Goal: Contribute content

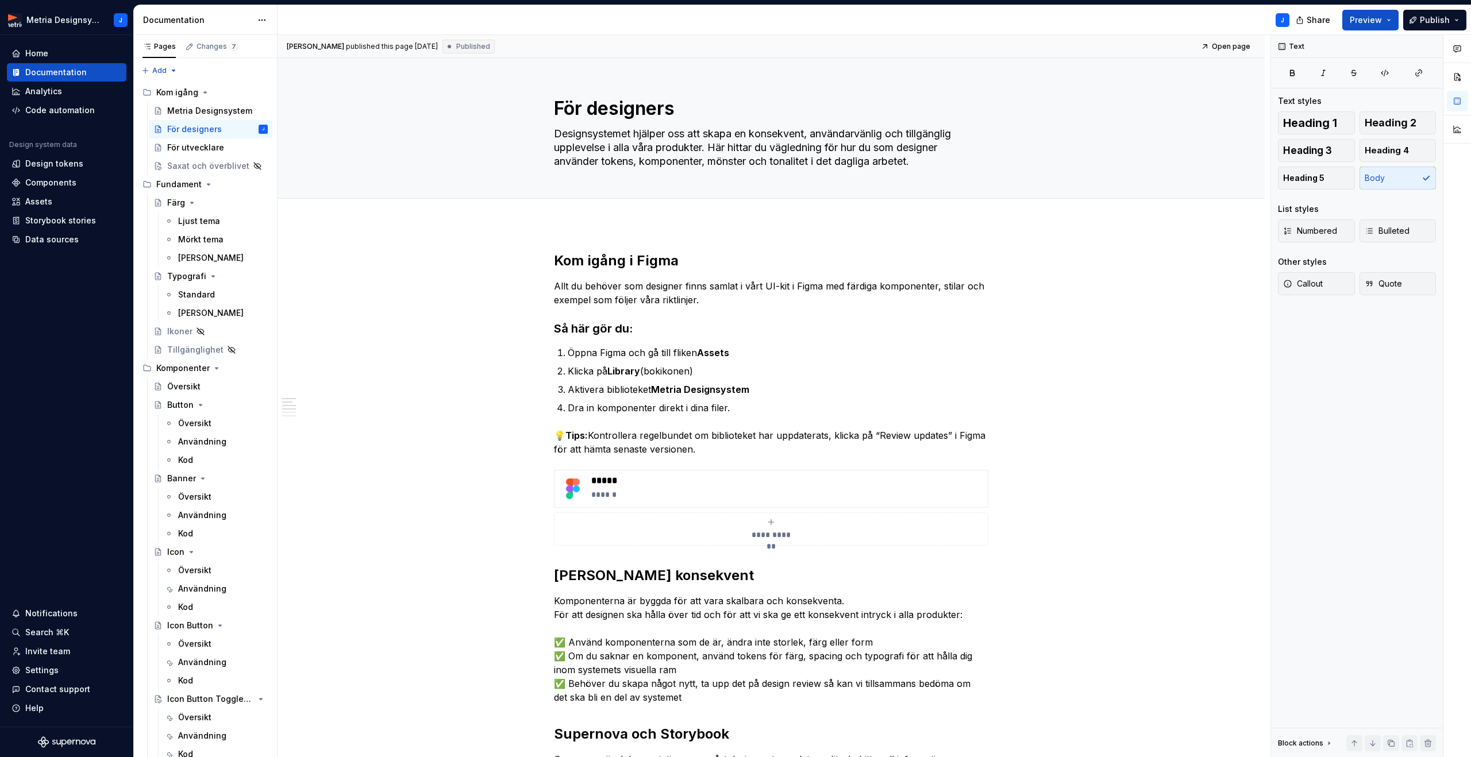
scroll to position [184, 0]
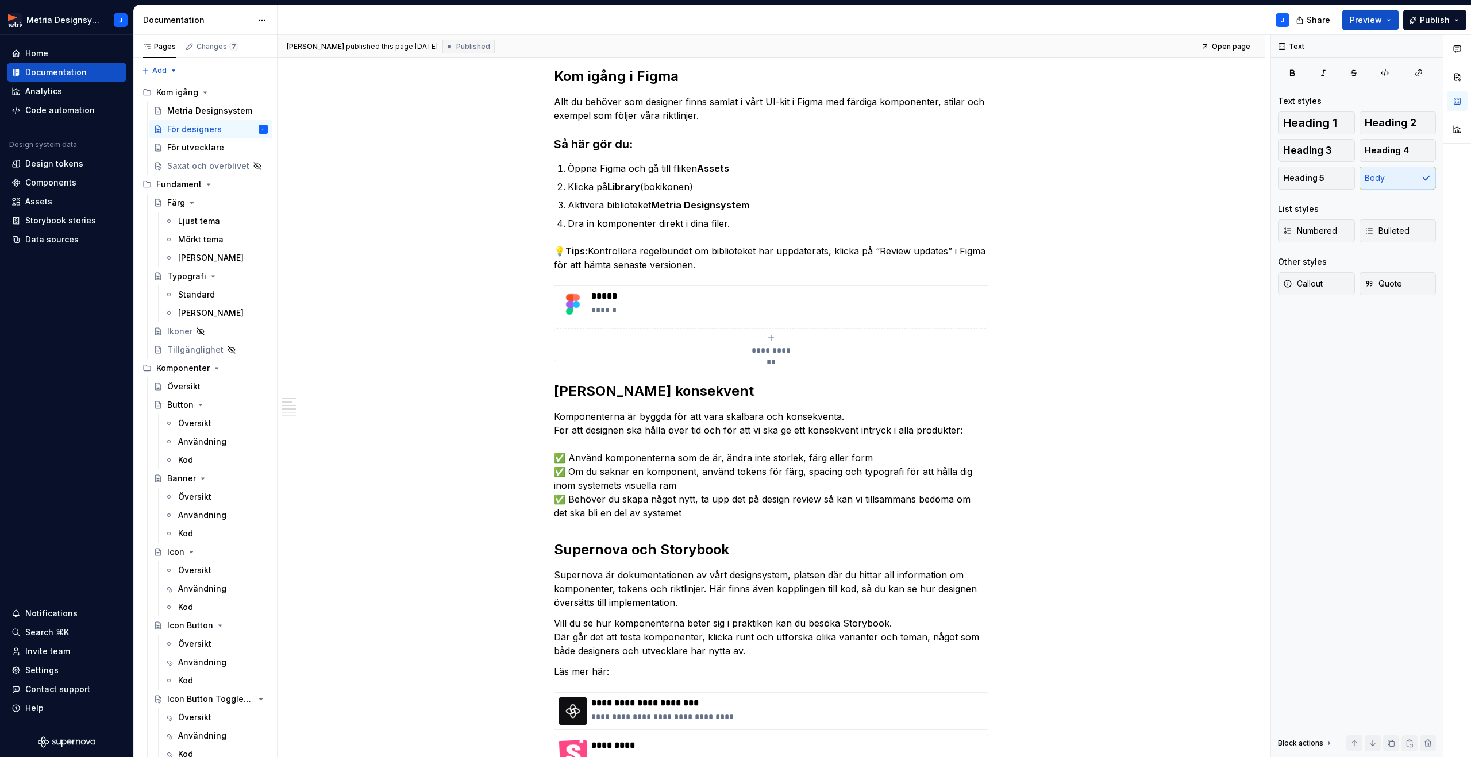
type textarea "*"
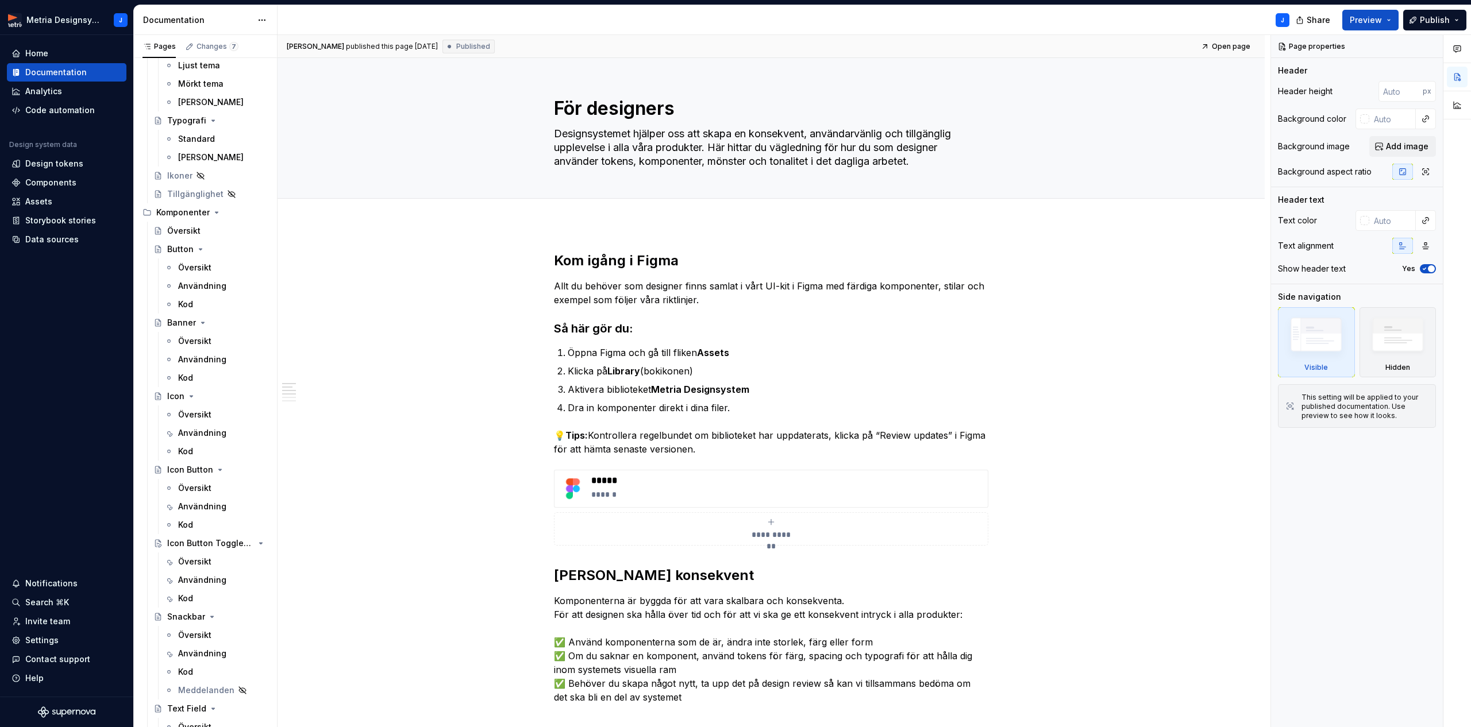
scroll to position [157, 0]
click at [202, 506] on div "Användning" at bounding box center [202, 505] width 48 height 11
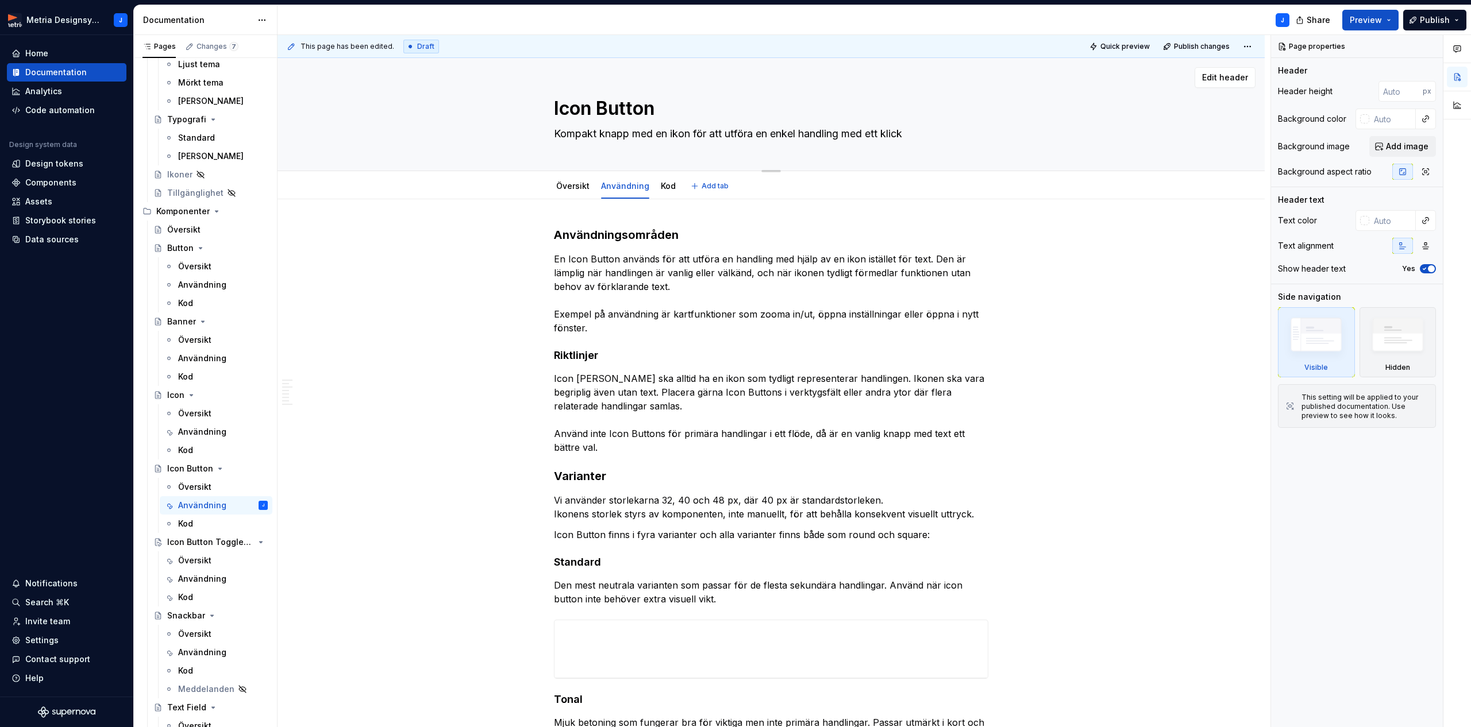
drag, startPoint x: 716, startPoint y: 133, endPoint x: 917, endPoint y: 136, distance: 201.7
click at [917, 136] on textarea "Kompakt knapp med en ikon för att utföra en enkel handling med ett klick" at bounding box center [769, 134] width 434 height 18
drag, startPoint x: 897, startPoint y: 135, endPoint x: 716, endPoint y: 136, distance: 180.4
click at [716, 136] on textarea "Kompakt knapp med en ikon för att utföra en enkel handling med ett klick" at bounding box center [769, 134] width 434 height 18
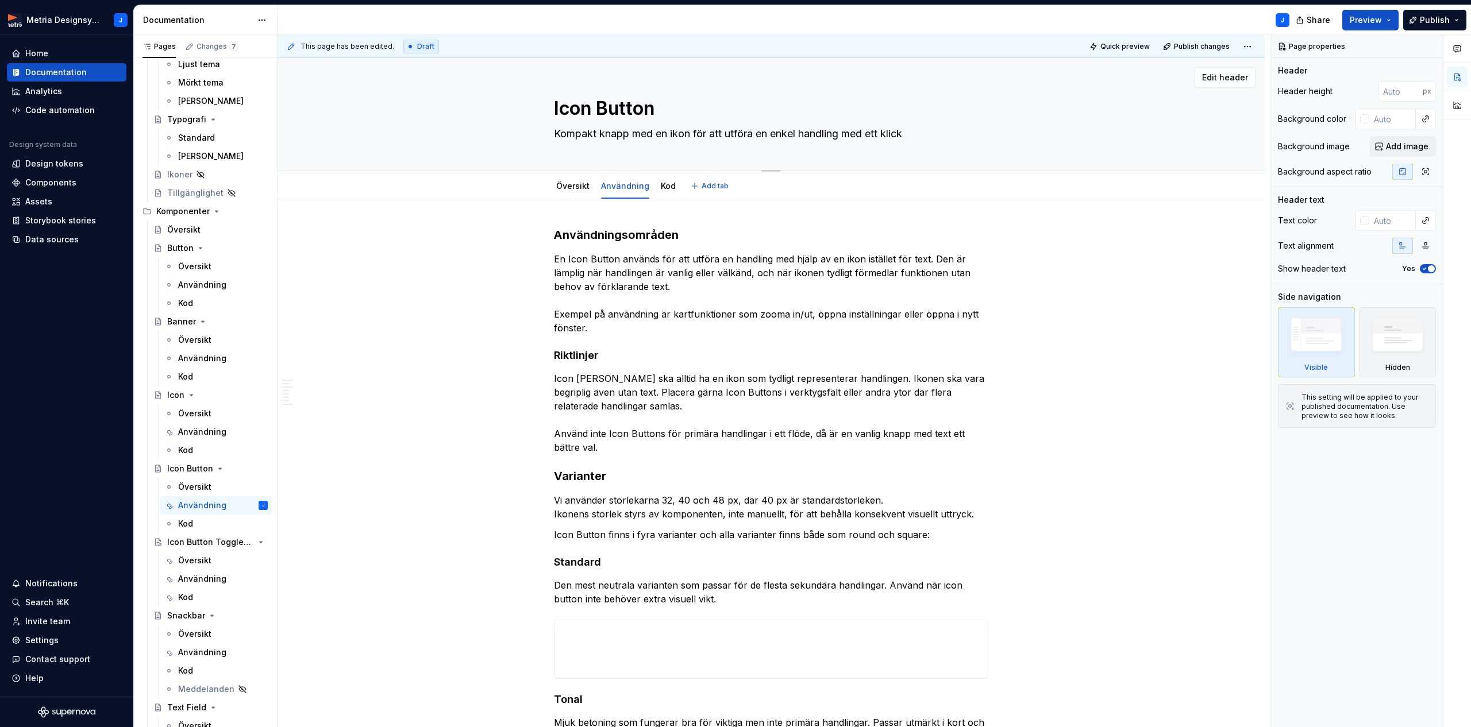
type textarea "*"
type textarea "Kompakt knapp med en ikon för e"
type textarea "*"
type textarea "Kompakt knapp med en ikon för en"
type textarea "*"
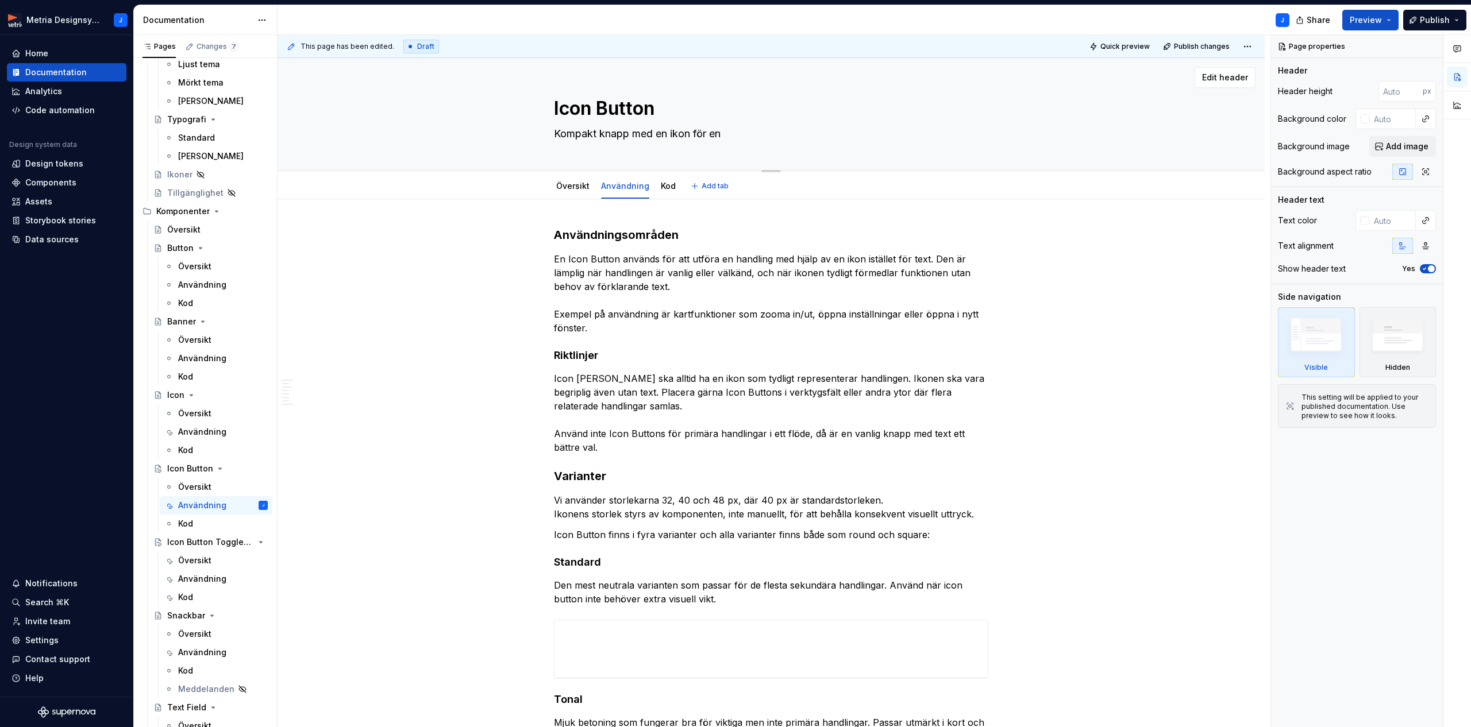
type textarea "Kompakt knapp med en ikon för enk"
type textarea "*"
type textarea "Kompakt knapp med en ikon för enkl"
type textarea "*"
type textarea "Kompakt knapp med en ikon för enkla"
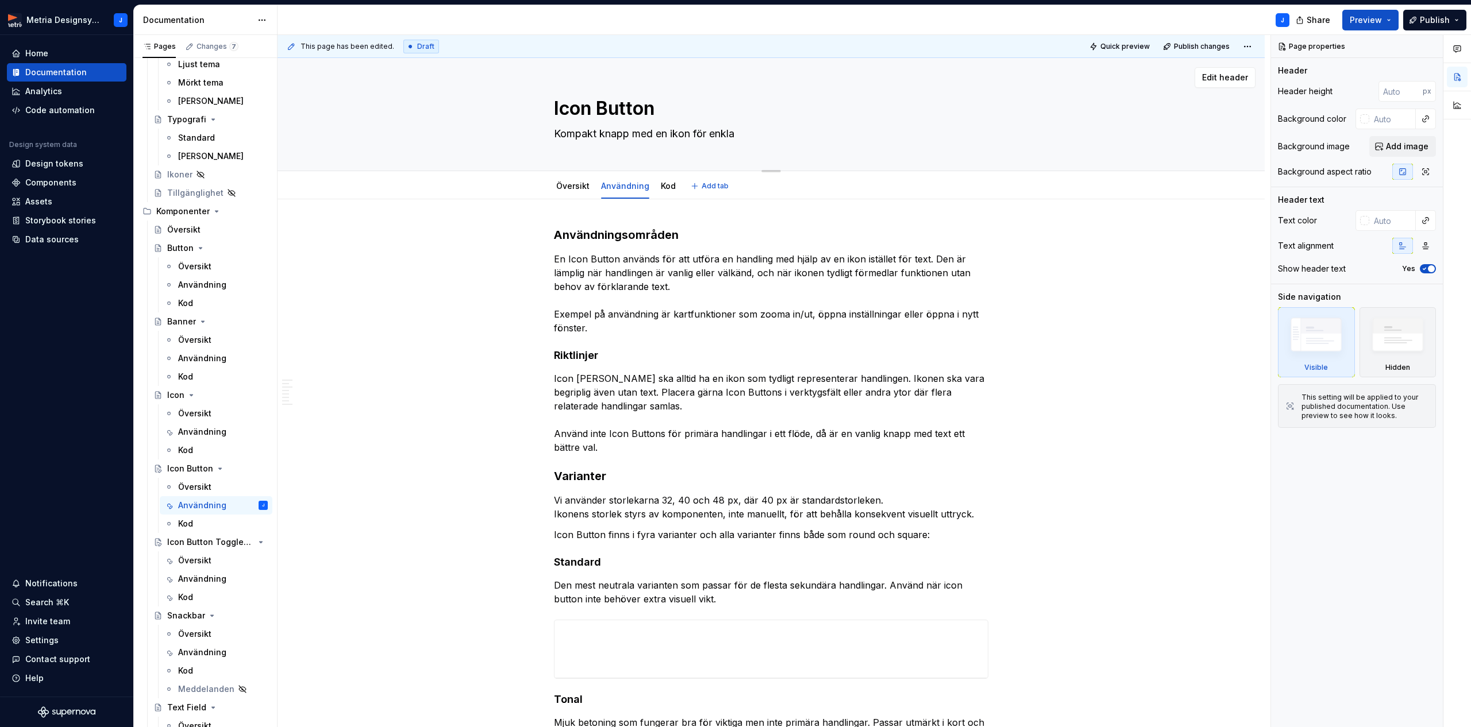
type textarea "*"
type textarea "Kompakt knapp med en ikon för enkla,"
type textarea "*"
type textarea "Kompakt knapp med en ikon för enkla, v"
type textarea "*"
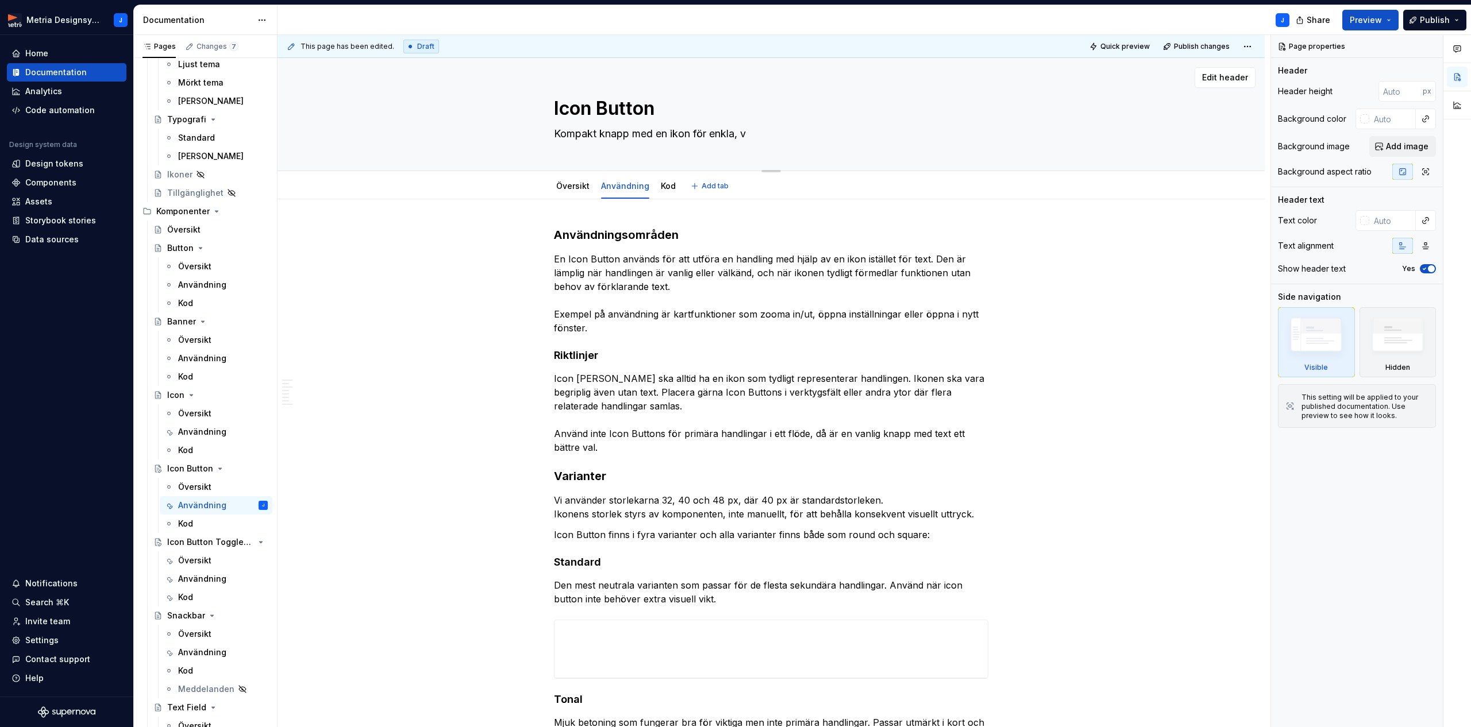
type textarea "Kompakt knapp med en ikon för enkla, vä"
type textarea "*"
type textarea "Kompakt knapp med en ikon för enkla, väl"
type textarea "*"
type textarea "Kompakt knapp med en ikon för enkla, välk"
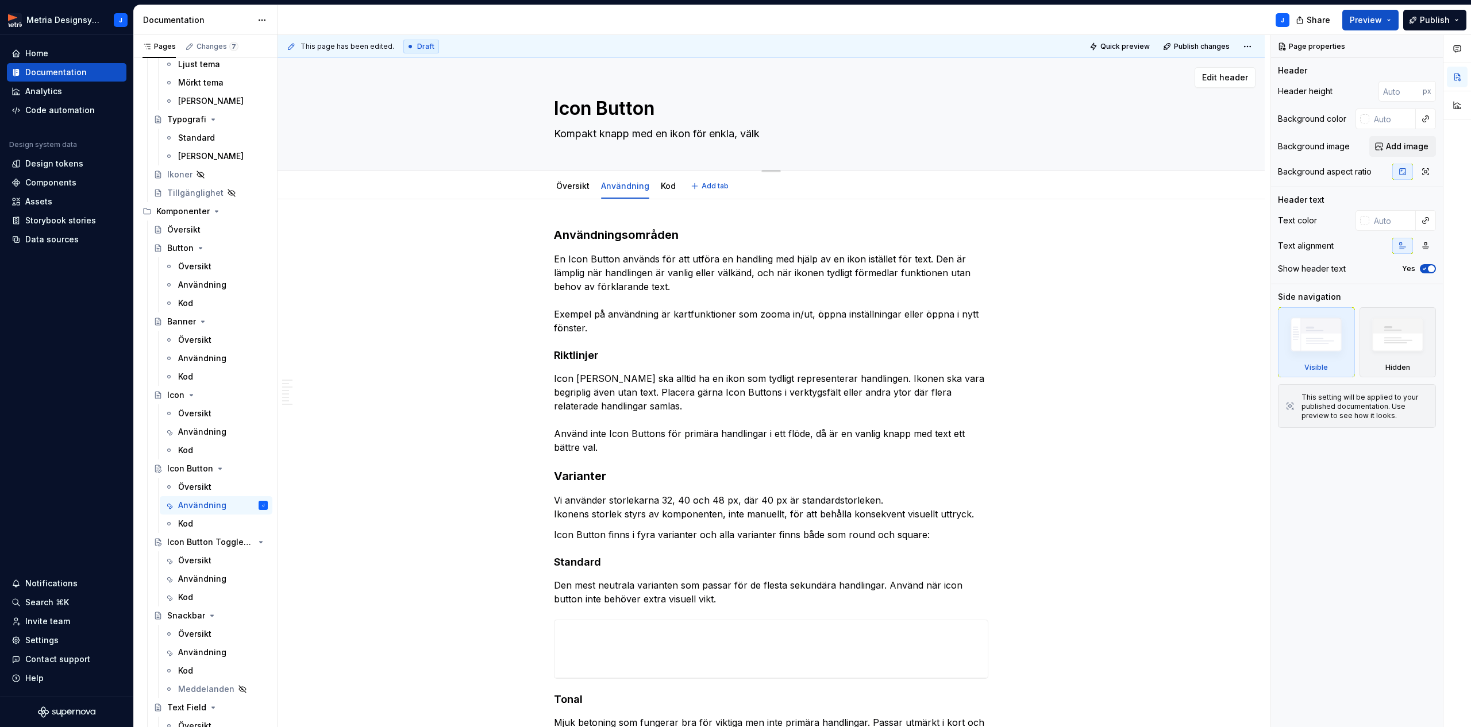
type textarea "*"
type textarea "Kompakt knapp med en ikon för enkla, välkä"
type textarea "*"
type textarea "Kompakt knapp med en ikon för enkla, välkän"
type textarea "*"
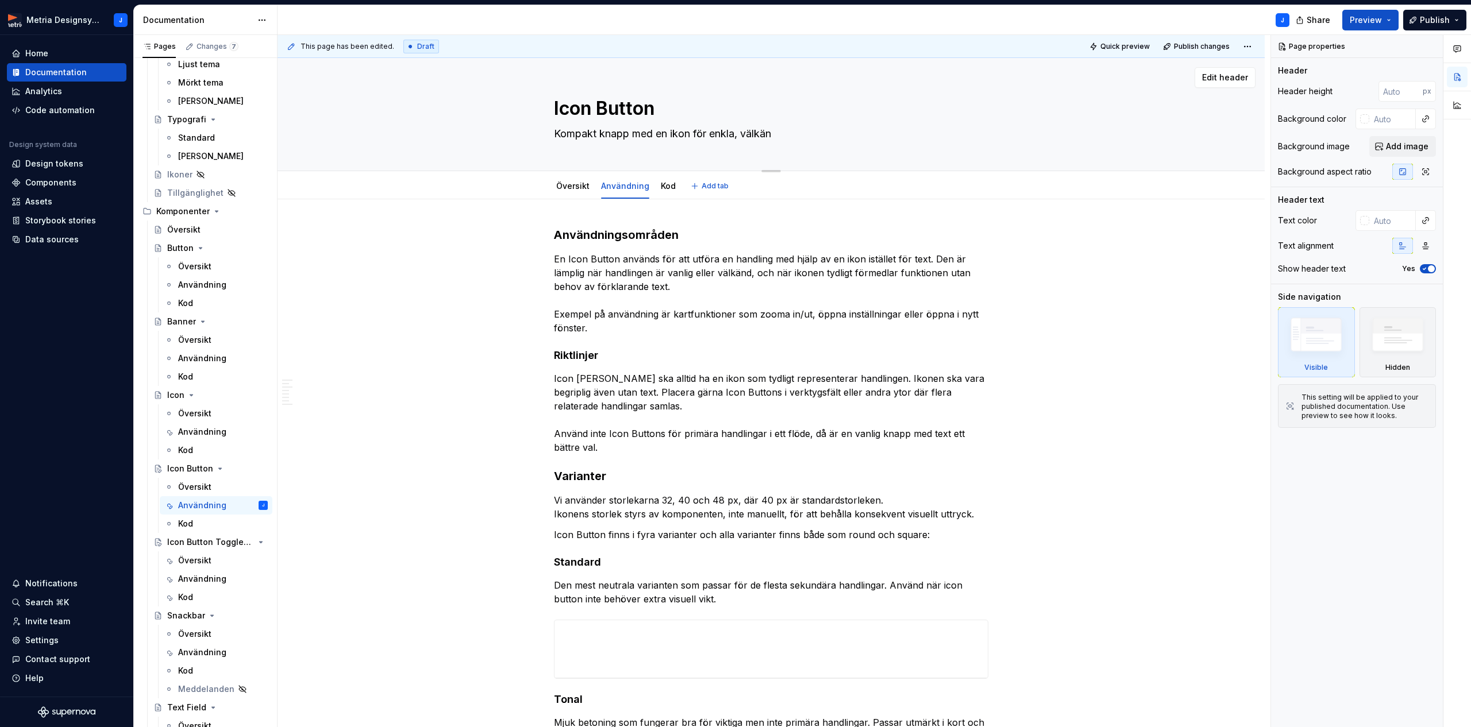
type textarea "Kompakt knapp med en ikon för enkla, välkänd"
type textarea "*"
type textarea "Kompakt knapp med en ikon för enkla, välkända"
type textarea "*"
type textarea "Kompakt knapp med en ikon för enkla, välkända"
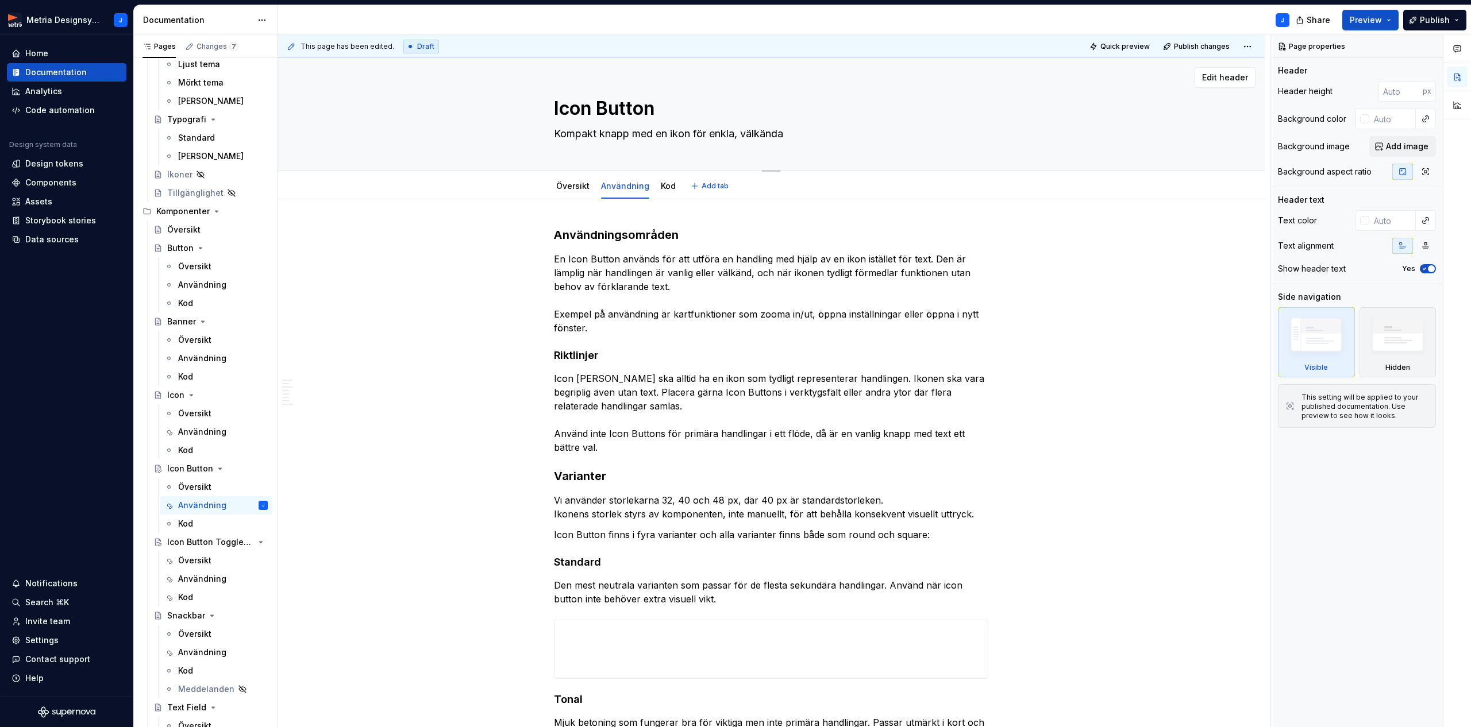
type textarea "*"
type textarea "Kompakt knapp med en ikon för enkla, välkända h"
type textarea "*"
type textarea "Kompakt knapp med en ikon för enkla, välkända ha"
type textarea "*"
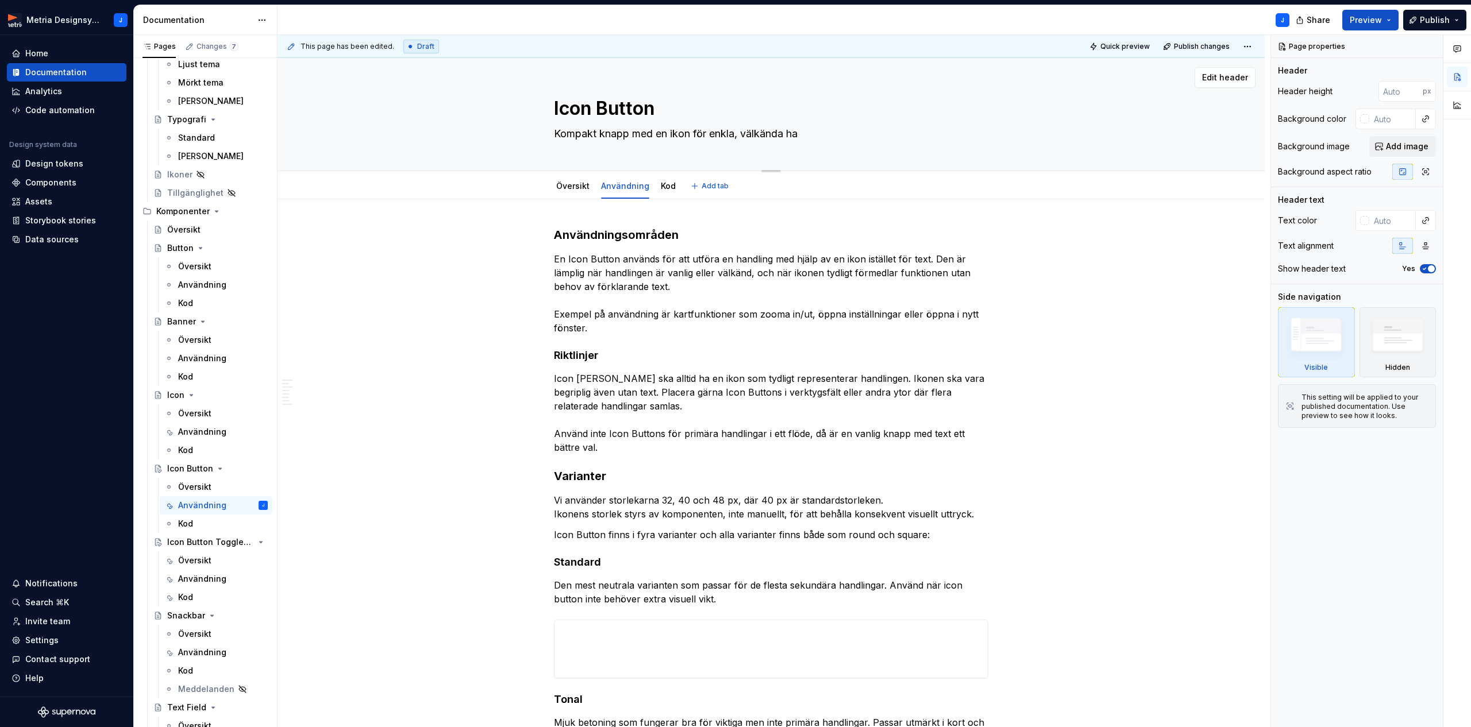
type textarea "Kompakt knapp med en ikon för enkla, välkända han"
type textarea "*"
type textarea "Kompakt knapp med en ikon för enkla, välkända hand"
type textarea "*"
type textarea "Kompakt knapp med en ikon för enkla, välkända handl"
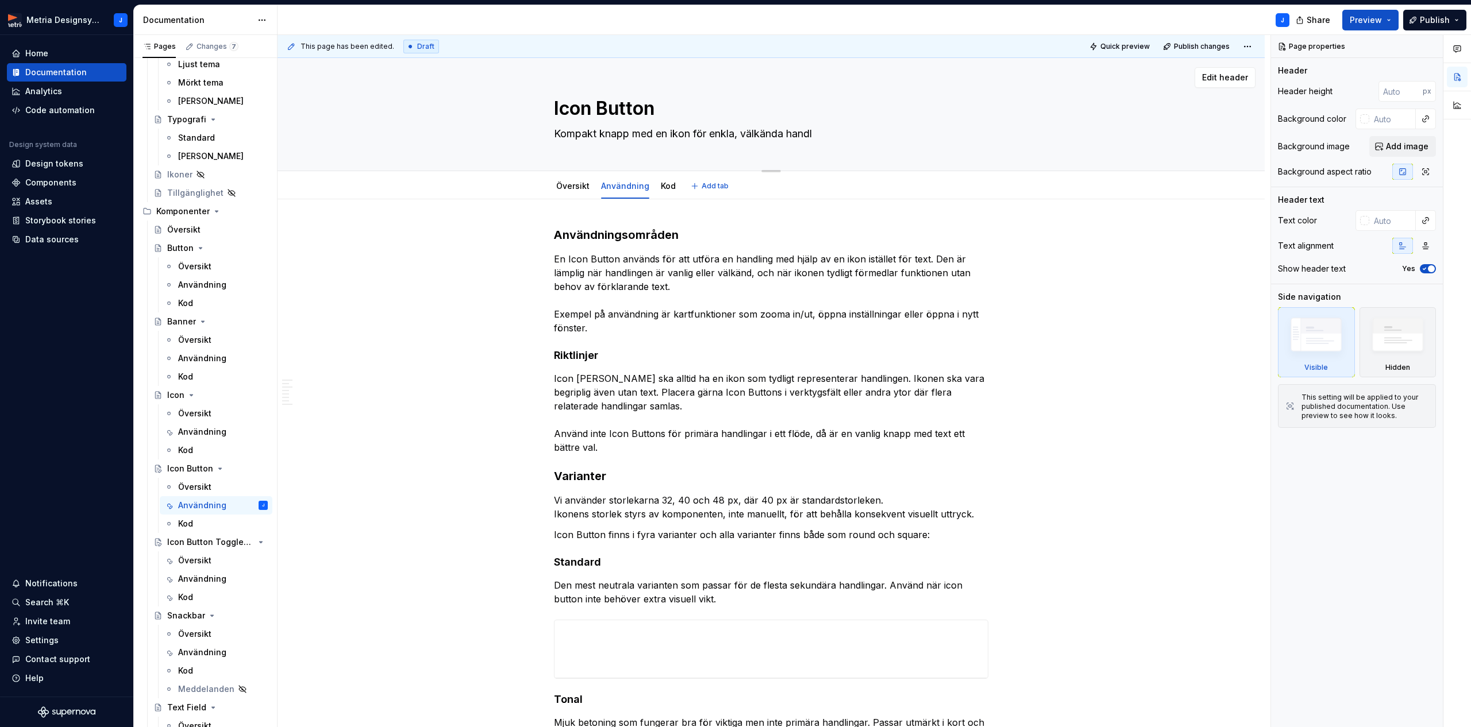
type textarea "*"
type textarea "Kompakt knapp med en ikon för enkla, välkända handli"
type textarea "*"
type textarea "Kompakt knapp med en ikon för enkla, välkända handlin"
type textarea "*"
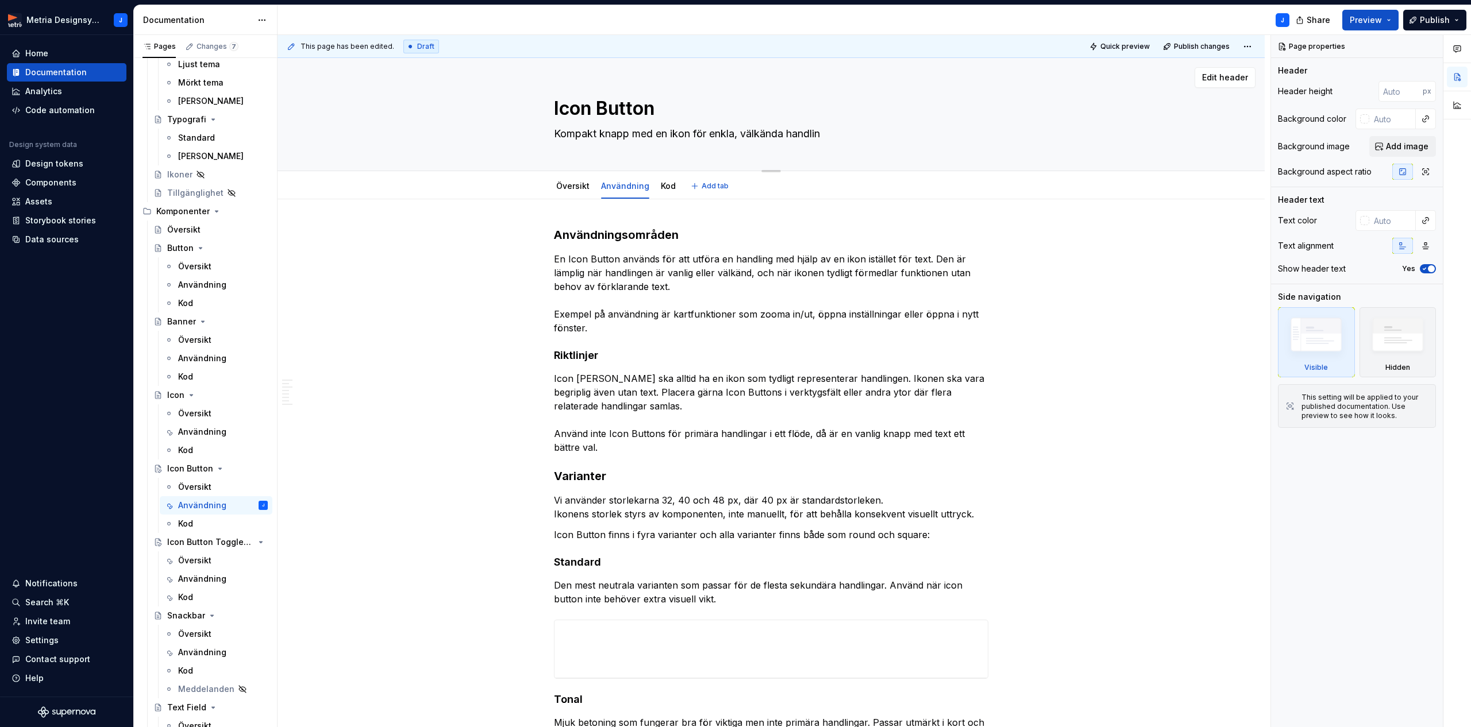
type textarea "Kompakt knapp med en ikon för enkla, välkända handling"
type textarea "*"
type textarea "Kompakt knapp med en ikon för enkla, välkända handlinga"
type textarea "*"
type textarea "Kompakt knapp med en ikon för enkla, välkända handlingar"
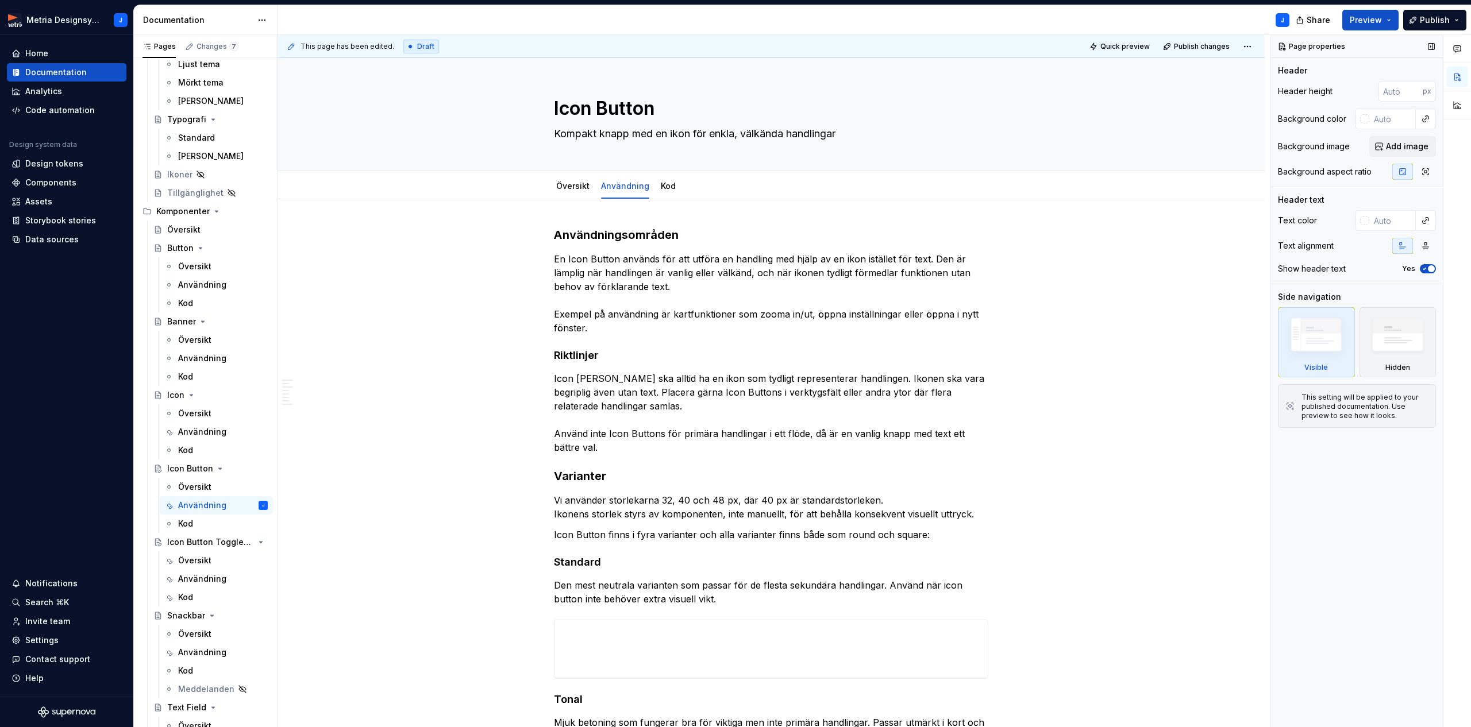
type textarea "*"
type textarea "Kompakt knapp med en ikon för enkla, välkända handlingar"
click at [624, 237] on h3 "Användningsområden" at bounding box center [771, 235] width 434 height 16
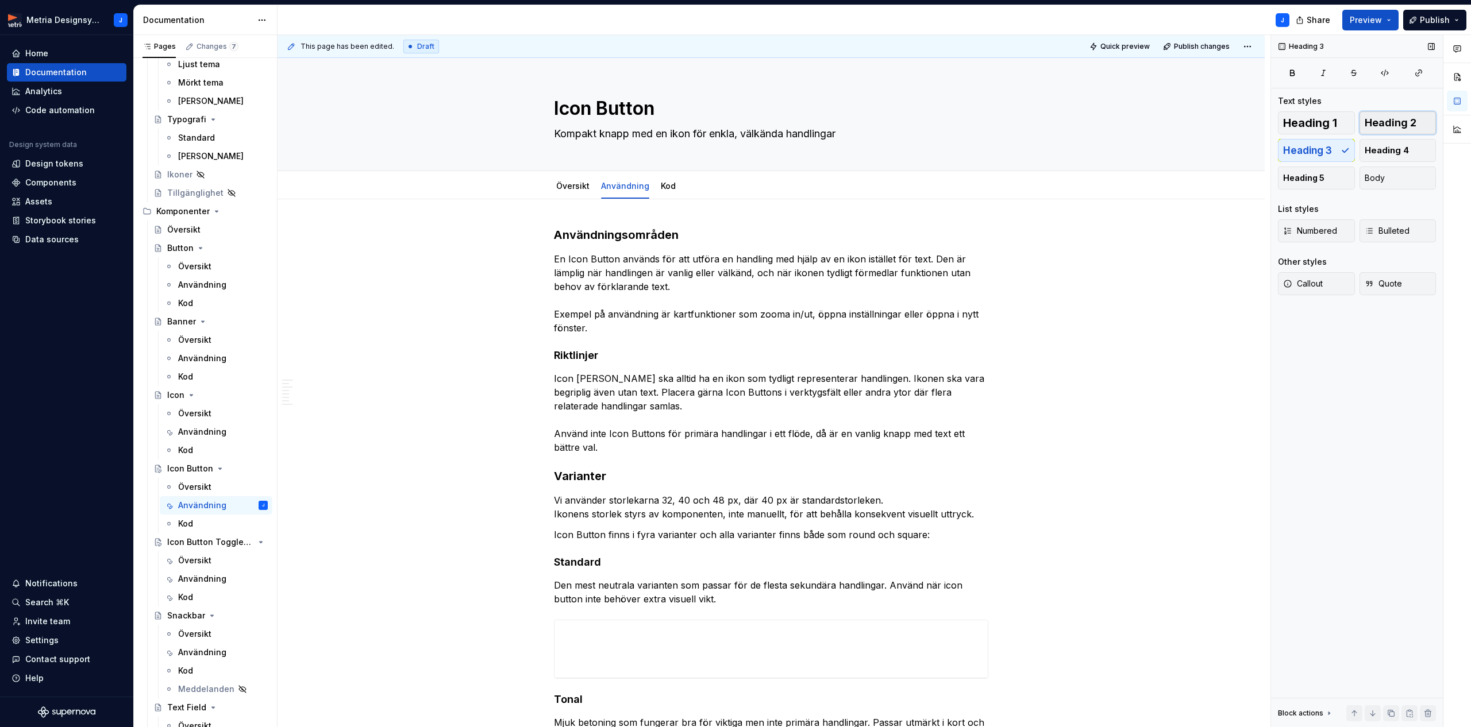
click at [1399, 125] on span "Heading 2" at bounding box center [1390, 122] width 52 height 11
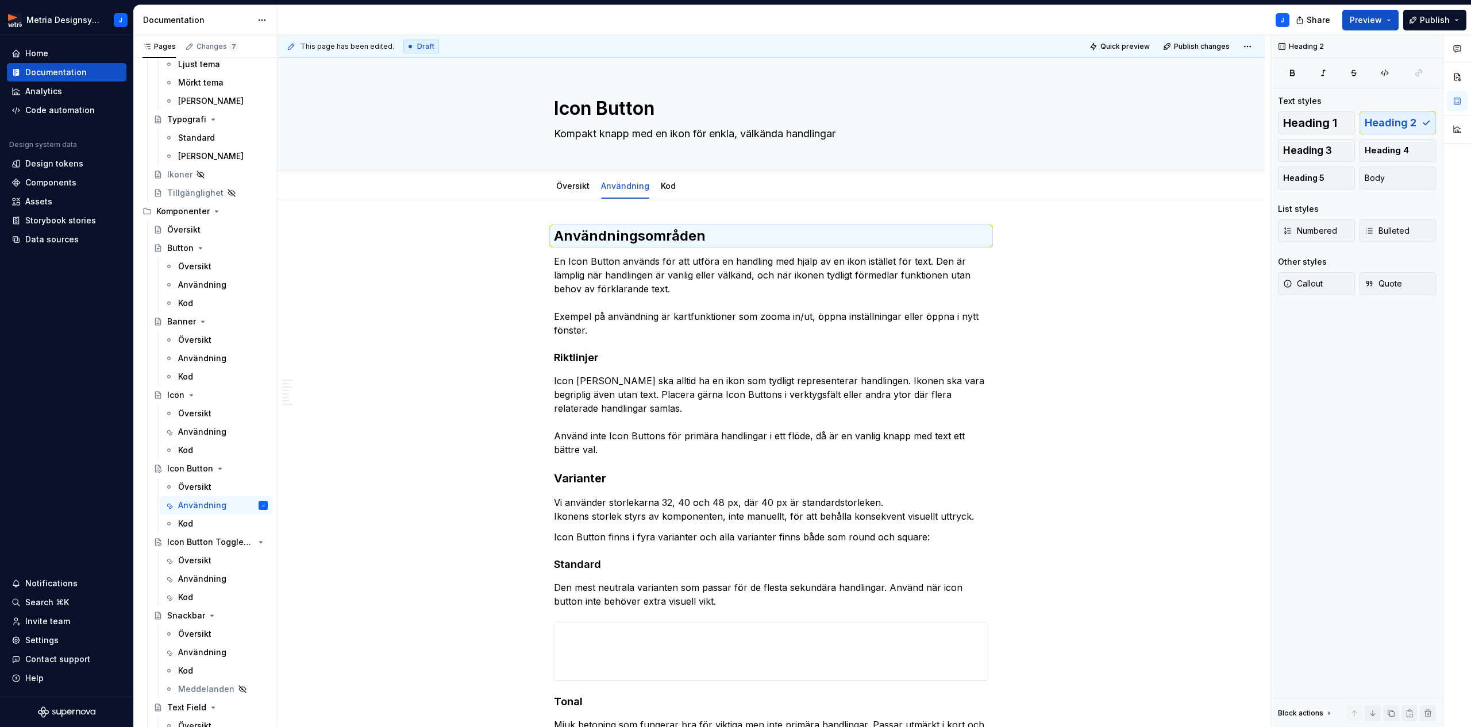
type textarea "*"
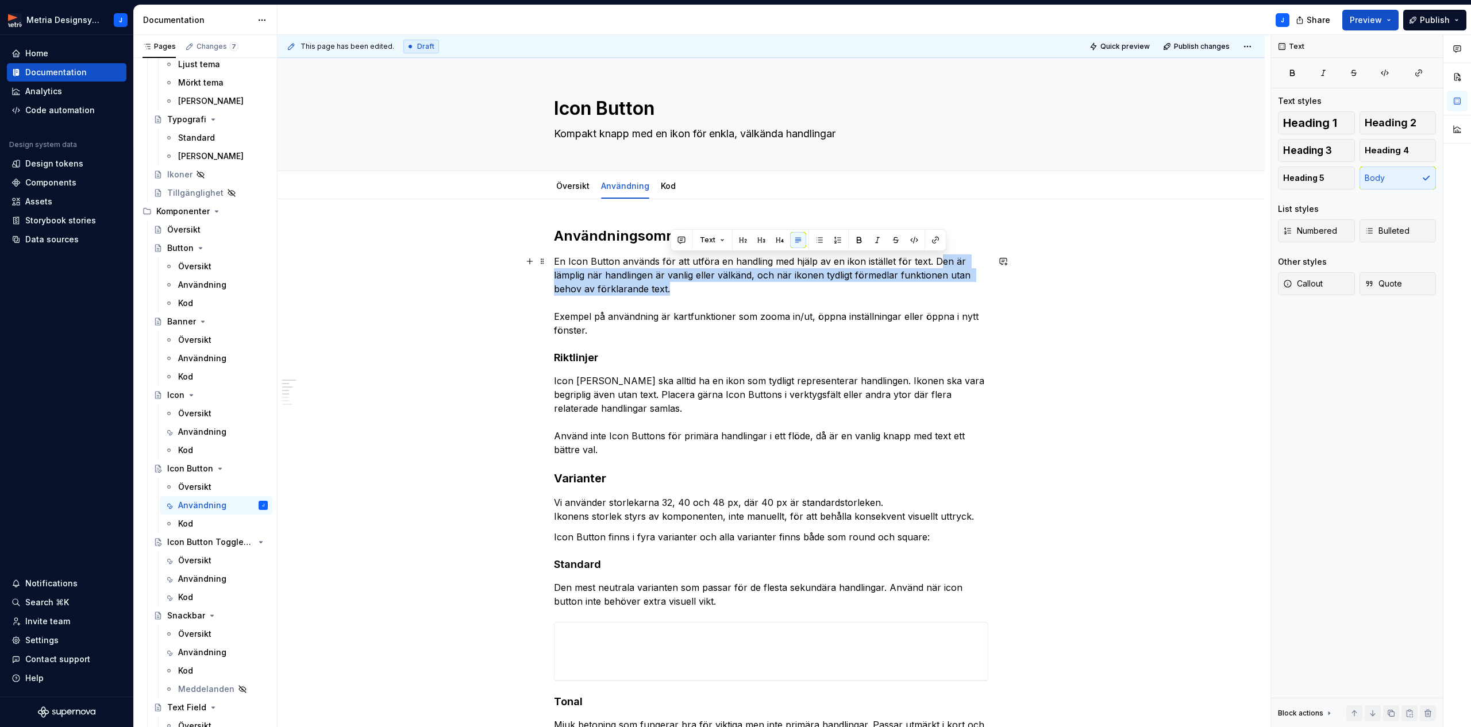
drag, startPoint x: 937, startPoint y: 262, endPoint x: 674, endPoint y: 288, distance: 264.4
click at [674, 288] on p "En Icon Button används för att utföra en handling med hjälp av en ikon istället…" at bounding box center [771, 295] width 434 height 83
paste div
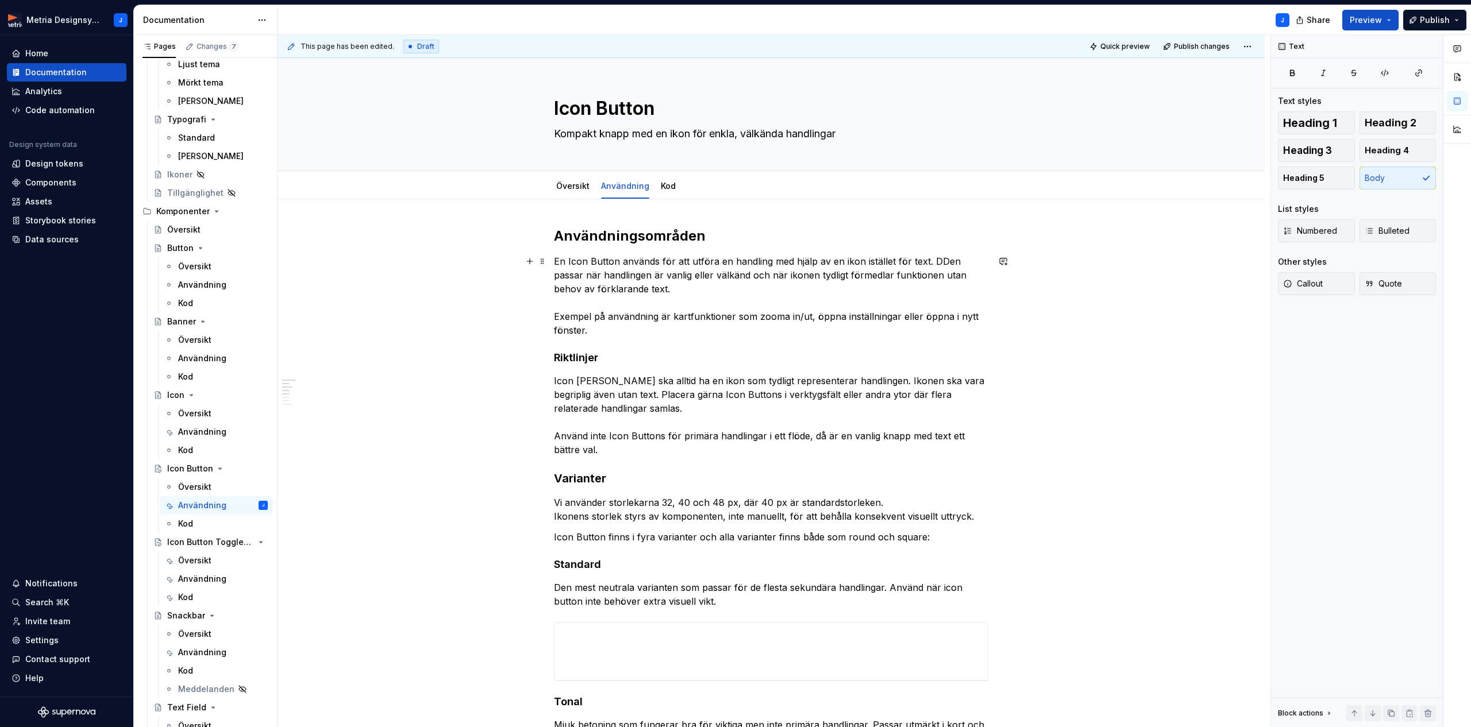
click at [938, 261] on p "En Icon Button används för att utföra en handling med hjälp av en ikon istället…" at bounding box center [771, 295] width 434 height 83
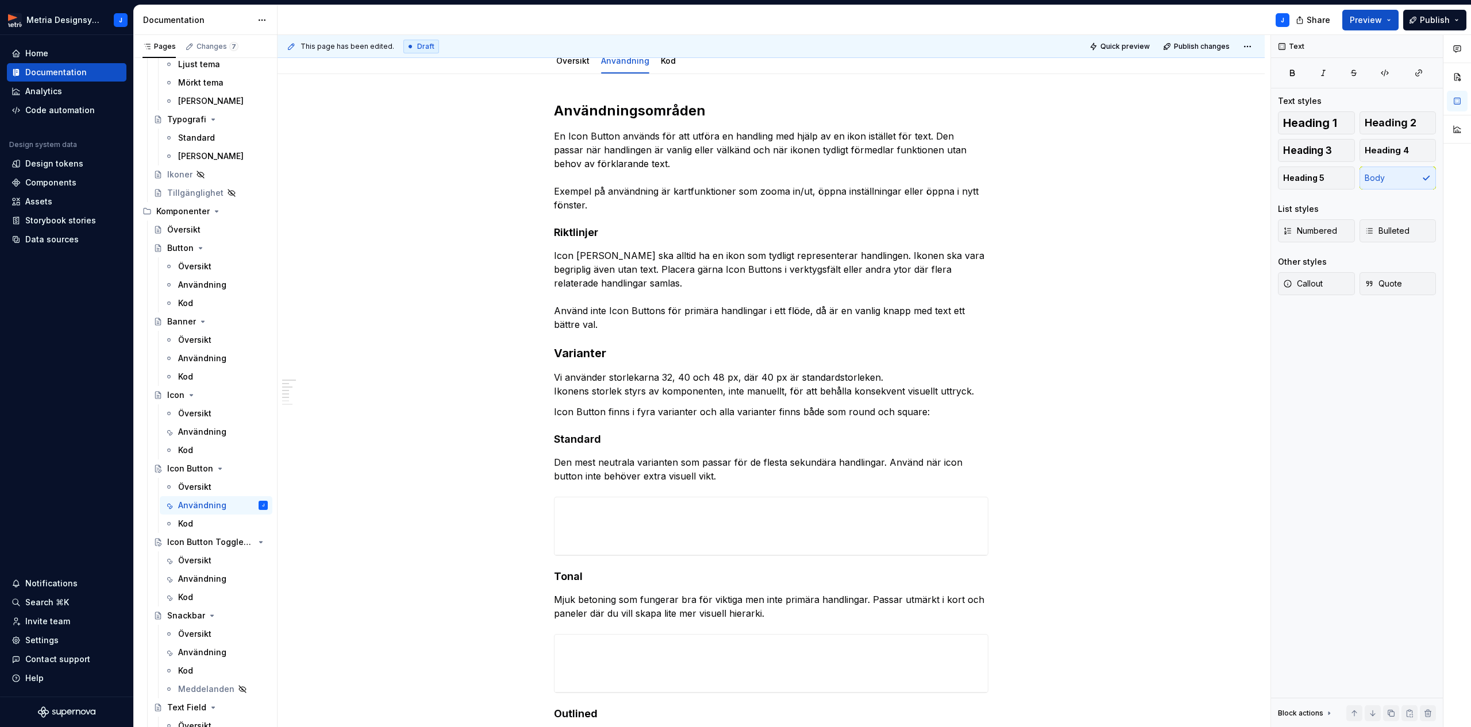
scroll to position [128, 0]
drag, startPoint x: 580, startPoint y: 230, endPoint x: 618, endPoint y: 227, distance: 38.0
click at [580, 230] on h4 "Riktlinjer" at bounding box center [771, 230] width 434 height 14
click at [1421, 121] on button "Heading 2" at bounding box center [1397, 122] width 77 height 23
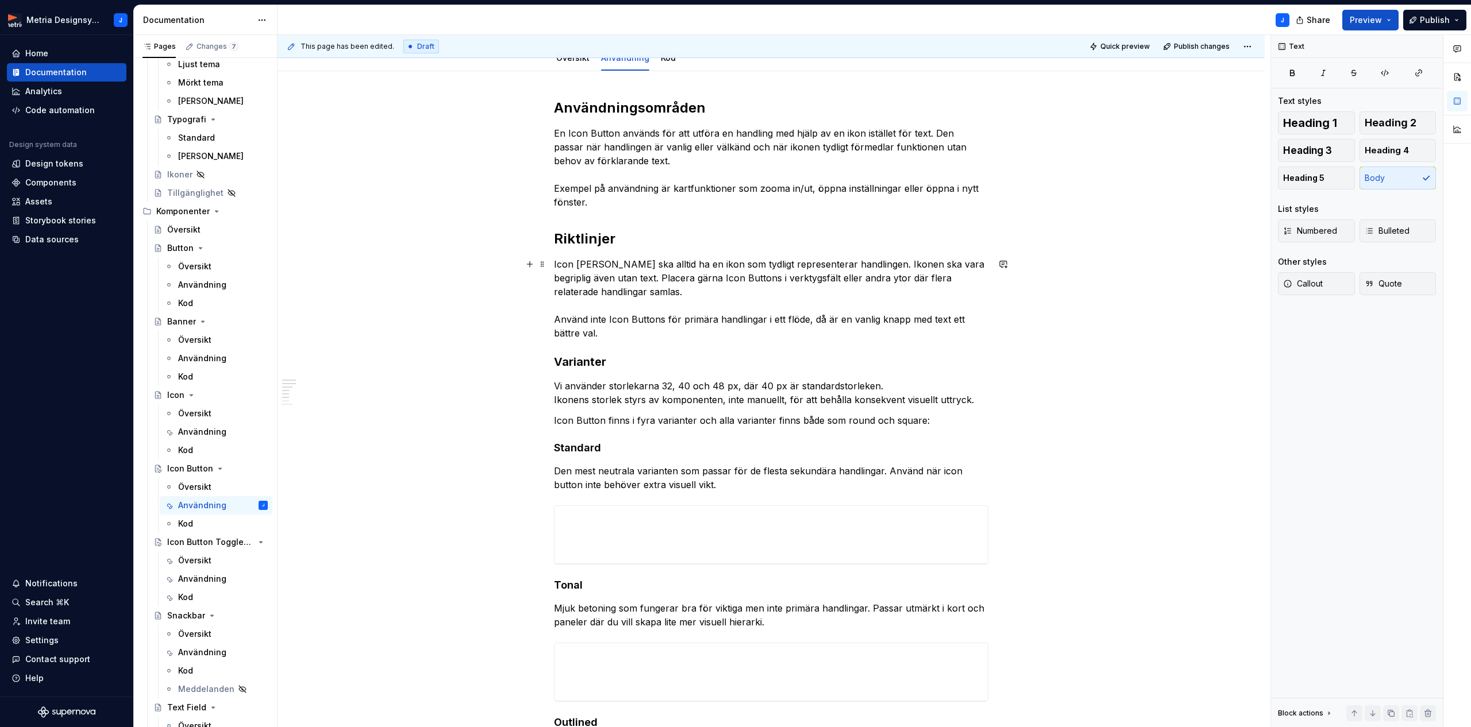
drag, startPoint x: 623, startPoint y: 278, endPoint x: 710, endPoint y: 278, distance: 87.3
click at [624, 278] on p "Icon [PERSON_NAME] ska alltid ha en ikon som tydligt representerar handlingen. …" at bounding box center [771, 298] width 434 height 83
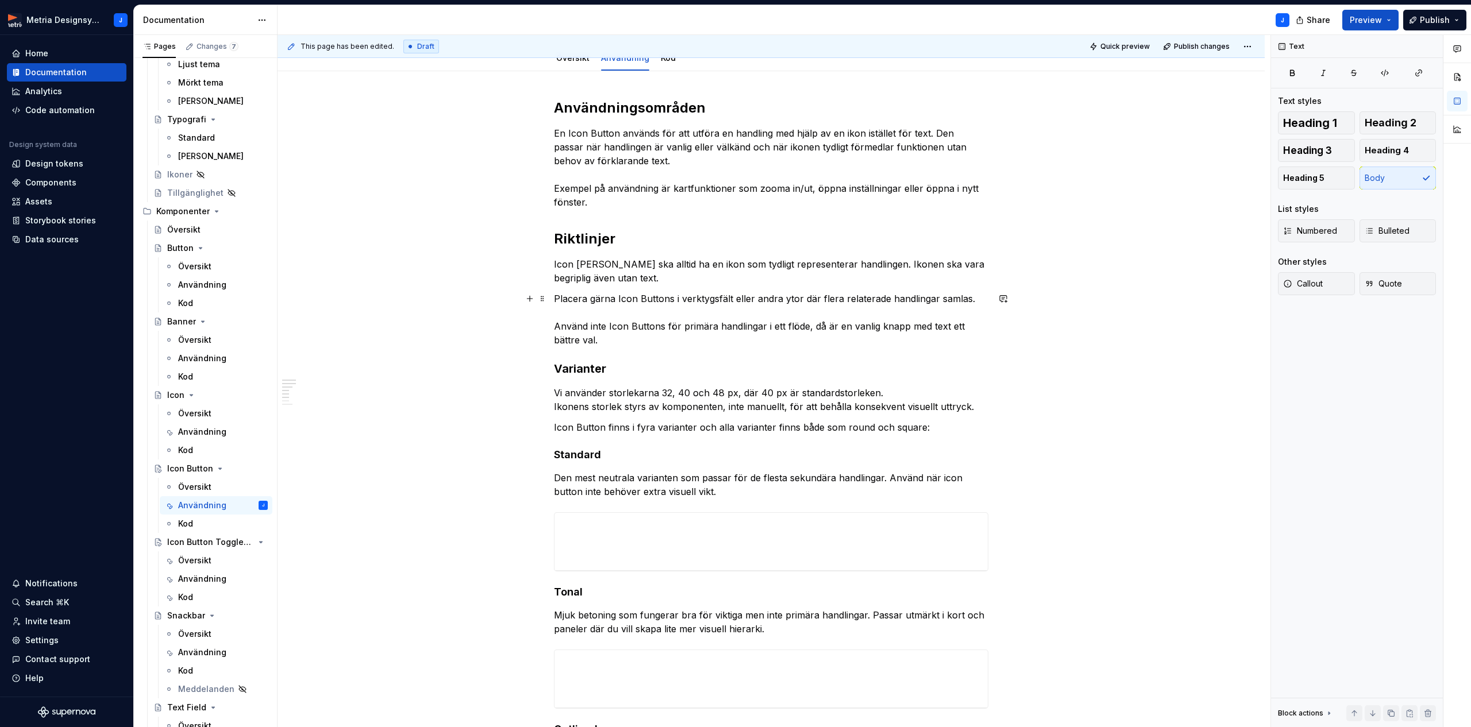
click at [557, 325] on p "Placera gärna Icon Buttons i verktygsfält eller andra ytor där flera relaterade…" at bounding box center [771, 319] width 434 height 55
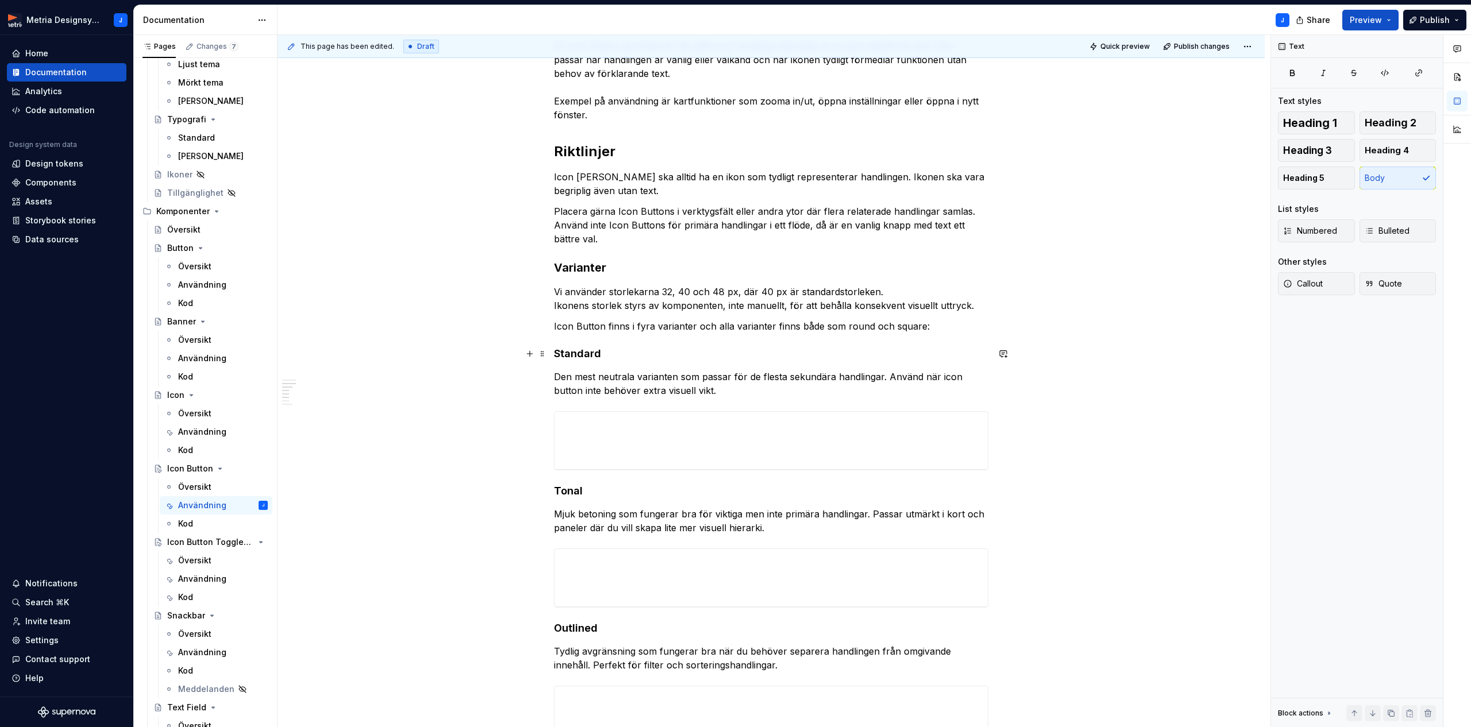
scroll to position [225, 0]
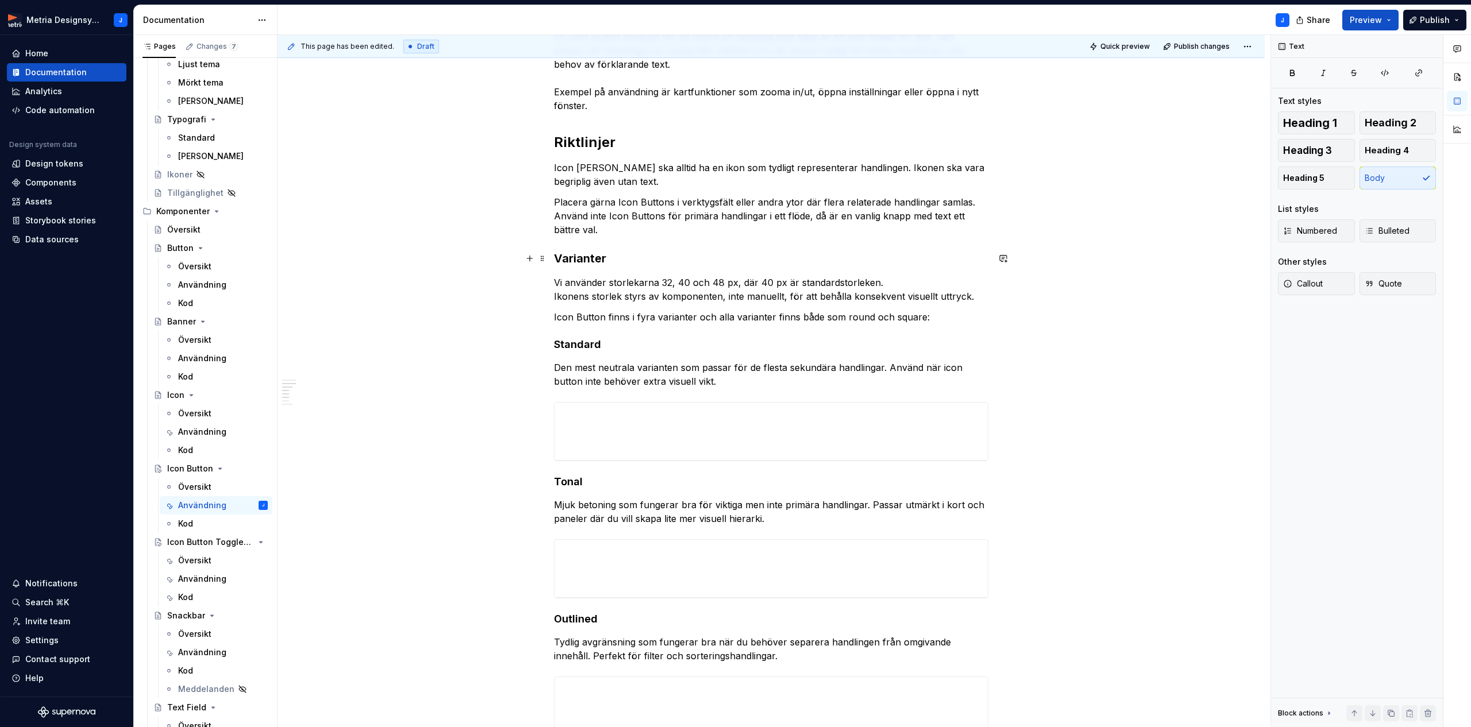
click at [588, 260] on h3 "Varianter" at bounding box center [771, 258] width 434 height 16
click at [1373, 121] on span "Heading 2" at bounding box center [1390, 122] width 52 height 11
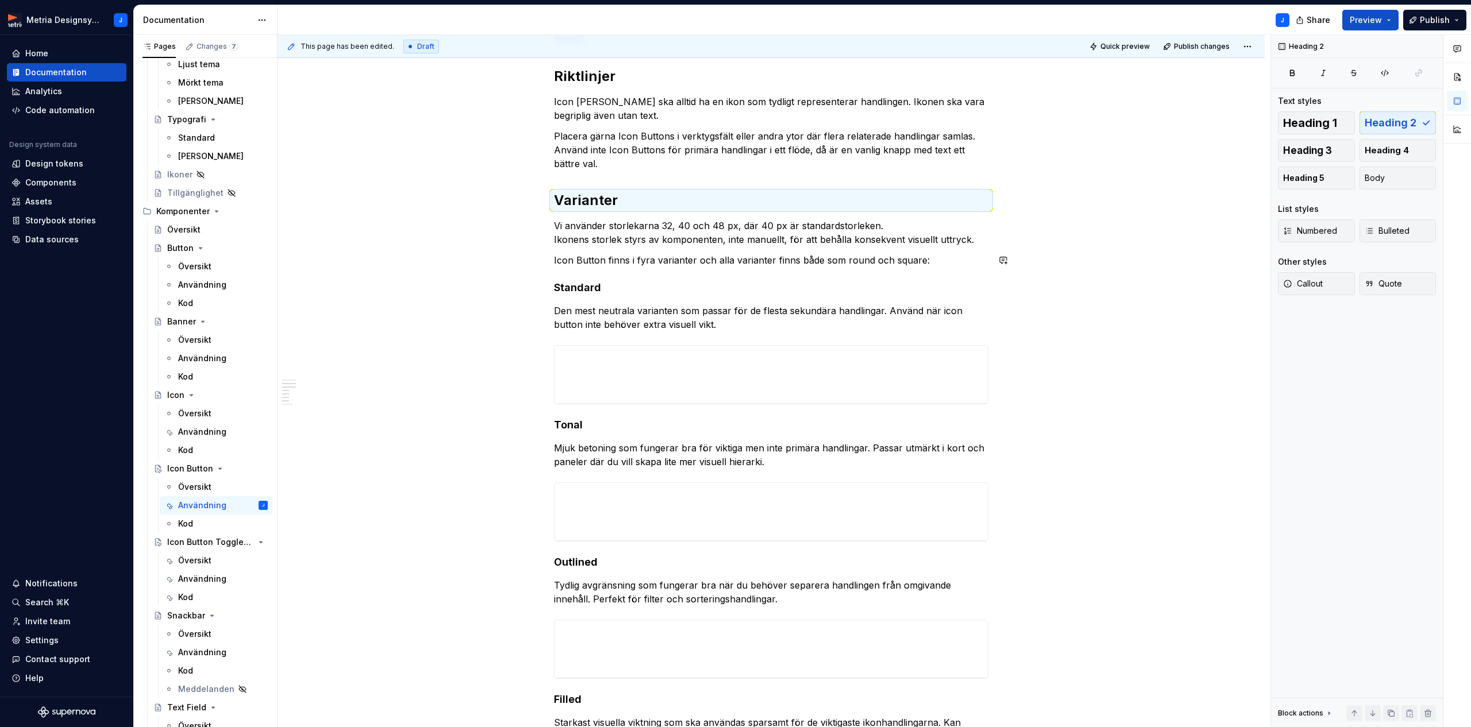
scroll to position [299, 0]
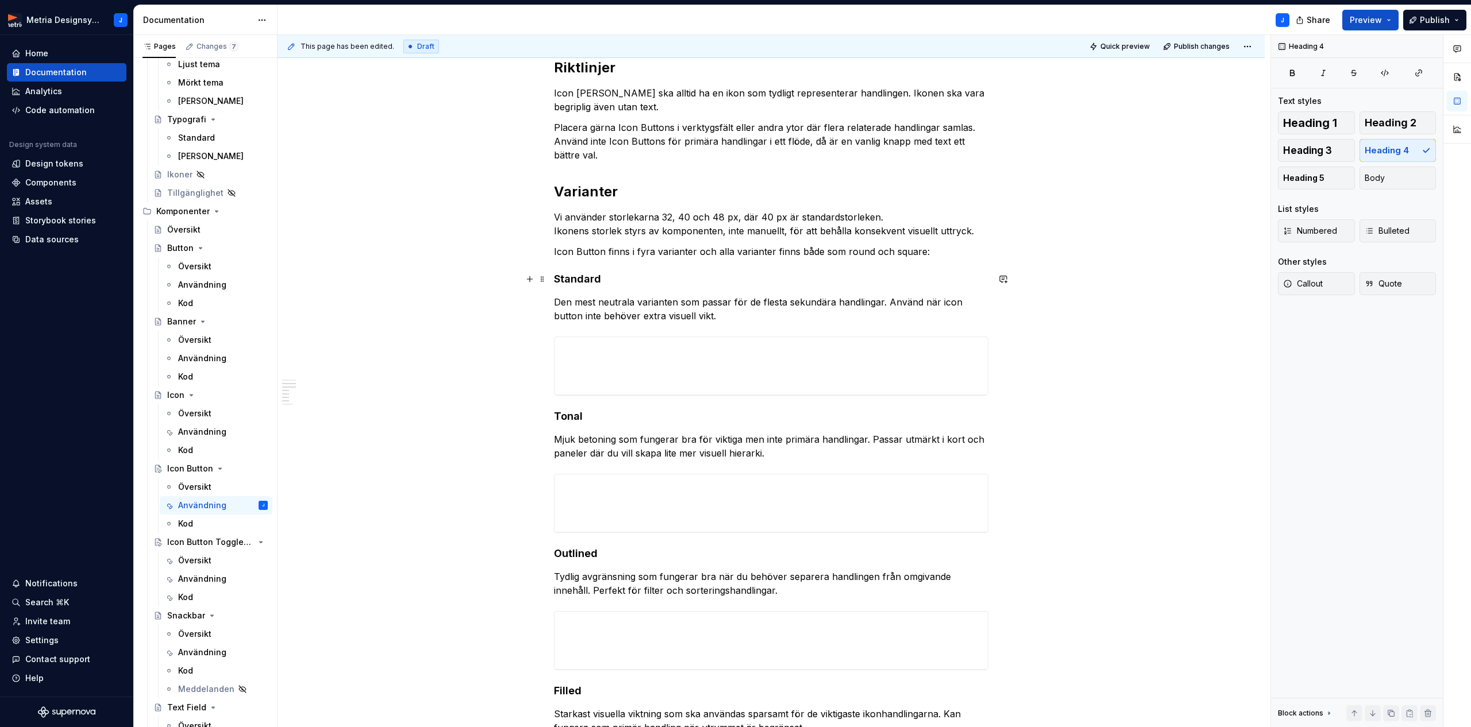
click at [586, 279] on h4 "Standard" at bounding box center [771, 279] width 434 height 14
click at [1293, 152] on span "Heading 3" at bounding box center [1307, 150] width 49 height 11
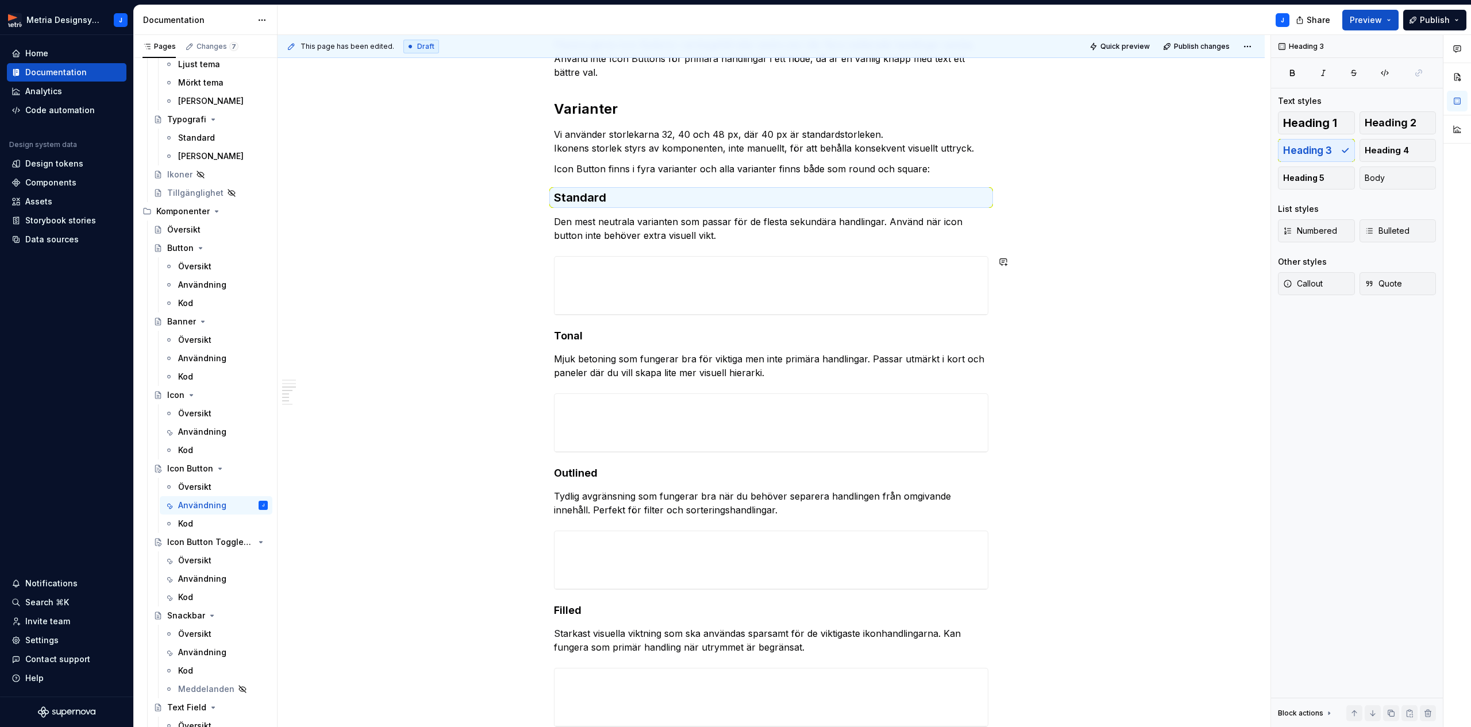
scroll to position [383, 0]
drag, startPoint x: 563, startPoint y: 333, endPoint x: 631, endPoint y: 330, distance: 67.9
click at [564, 333] on h4 "Tonal" at bounding box center [771, 335] width 434 height 14
click at [1329, 148] on span "Heading 3" at bounding box center [1307, 150] width 49 height 11
drag, startPoint x: 575, startPoint y: 365, endPoint x: 589, endPoint y: 366, distance: 13.8
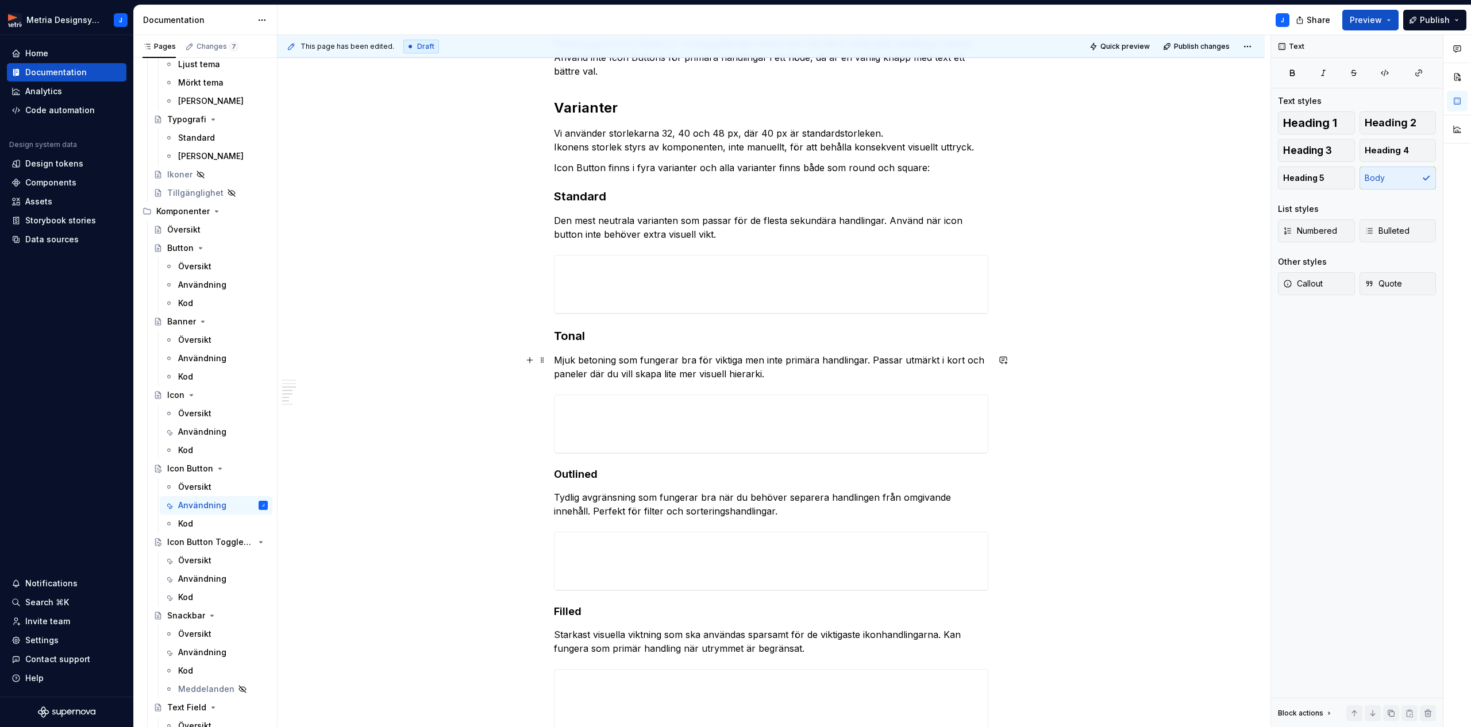
click at [575, 365] on p "Mjuk betoning som fungerar bra för viktiga men inte primära handlingar. Passar …" at bounding box center [771, 367] width 434 height 28
drag, startPoint x: 616, startPoint y: 375, endPoint x: 781, endPoint y: 376, distance: 164.9
click at [781, 376] on p "Mjukare betoning som fungerar bra för viktiga men inte primära handlingar. Pass…" at bounding box center [771, 367] width 434 height 28
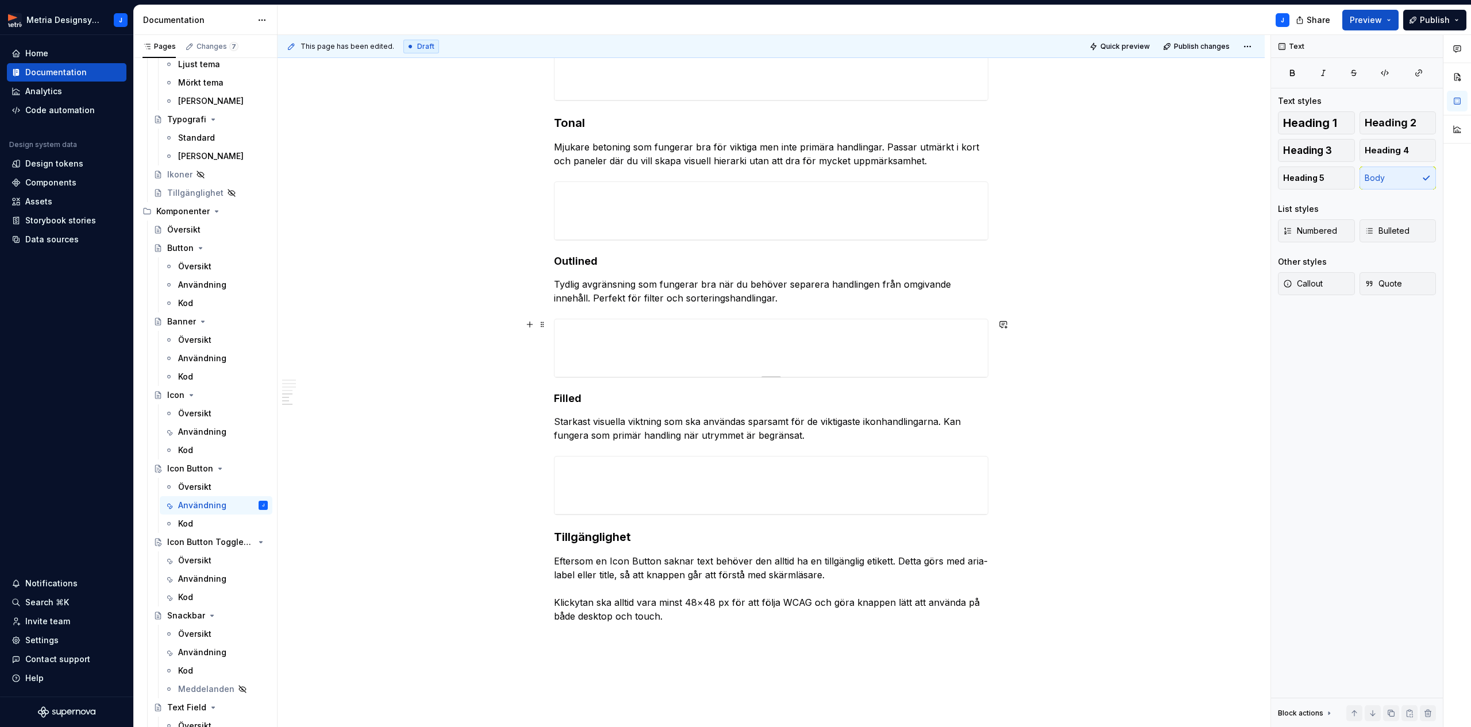
scroll to position [606, 0]
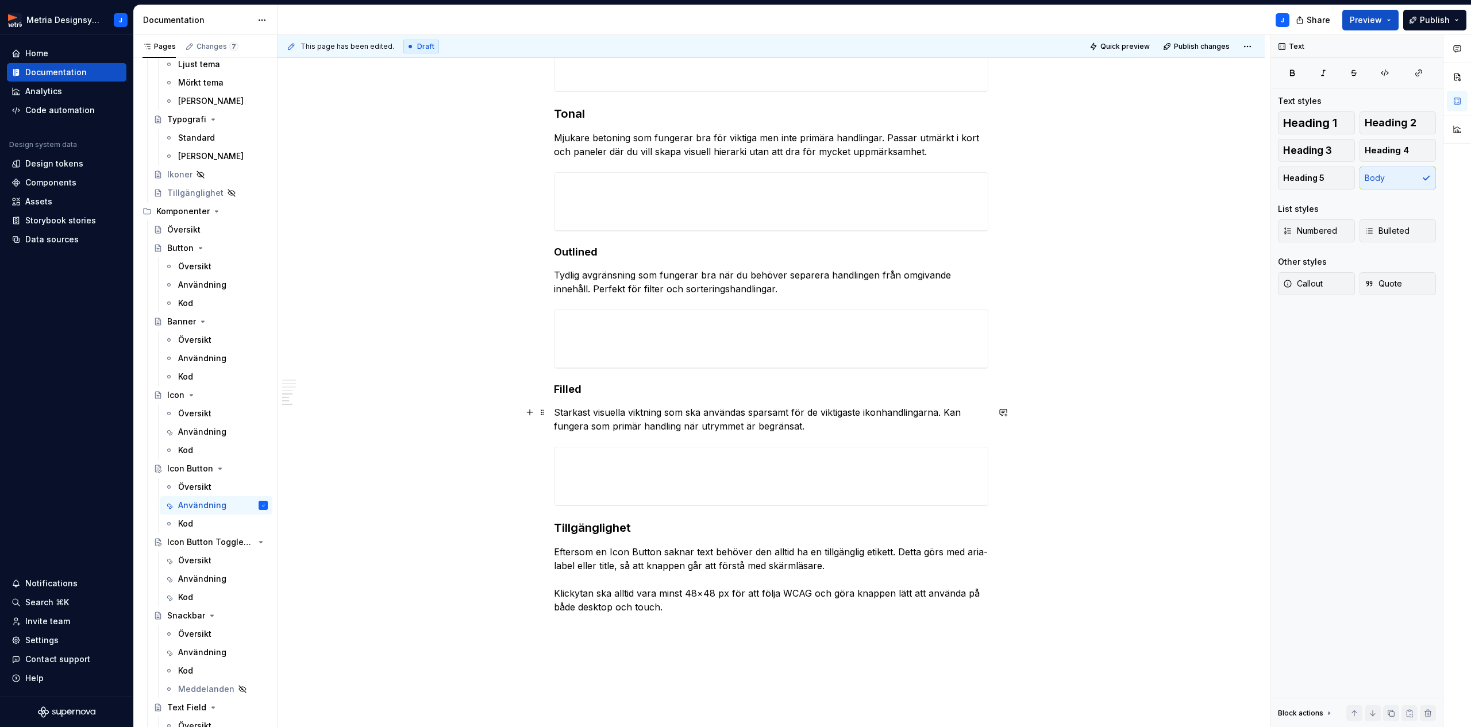
drag, startPoint x: 630, startPoint y: 412, endPoint x: 665, endPoint y: 411, distance: 35.7
click at [630, 412] on p "Starkast visuella viktning som ska användas sparsamt för de viktigaste ikonhand…" at bounding box center [771, 420] width 434 height 28
click at [663, 411] on p "Starkast visuella viktning som ska användas sparsamt för de viktigaste ikonhand…" at bounding box center [771, 420] width 434 height 28
drag, startPoint x: 651, startPoint y: 413, endPoint x: 682, endPoint y: 412, distance: 31.6
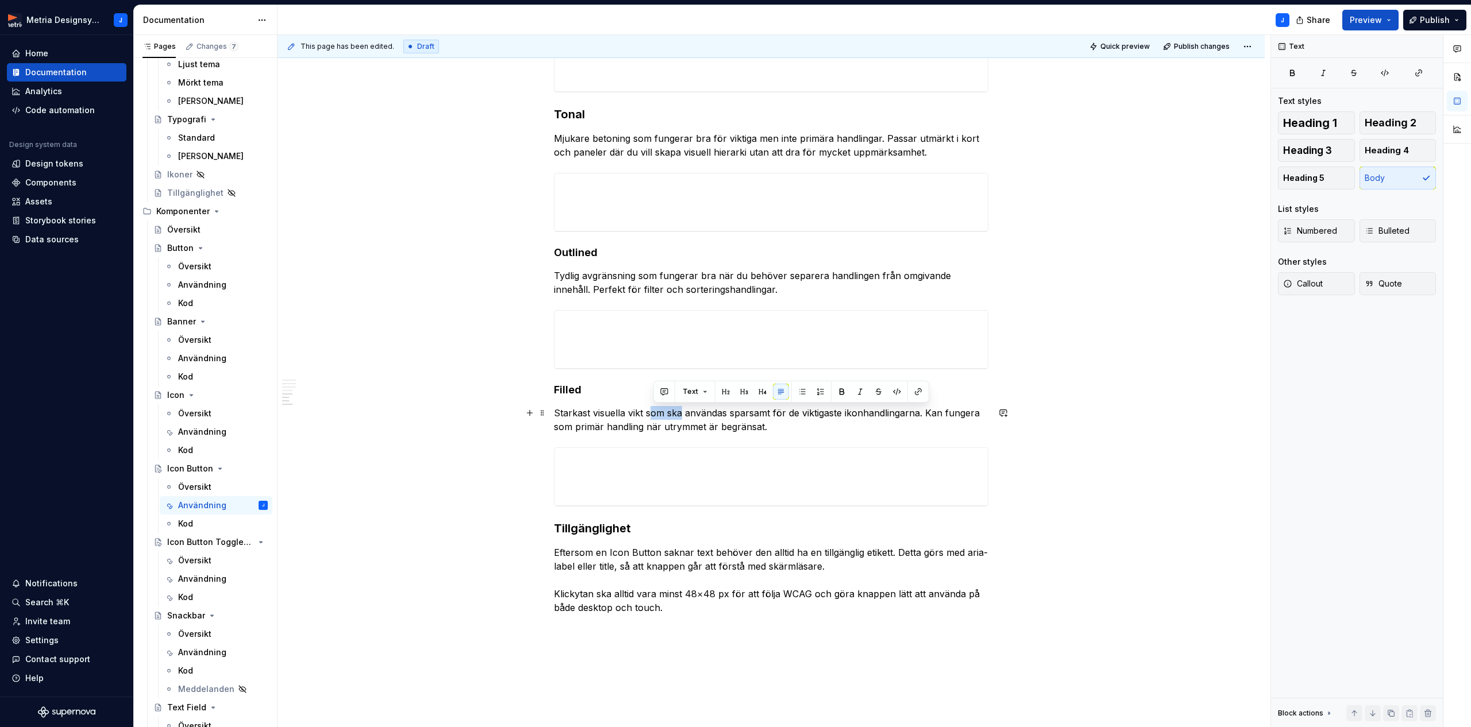
click at [682, 413] on p "Starkast visuella vikt som ska användas sparsamt för de viktigaste ikonhandling…" at bounding box center [771, 420] width 434 height 28
click at [811, 413] on p "Starkast visuella vikt och bör användas sparsamt för de viktigaste ikonhandling…" at bounding box center [771, 420] width 434 height 28
click at [571, 522] on h3 "Tillgänglighet" at bounding box center [771, 528] width 434 height 16
drag, startPoint x: 1385, startPoint y: 127, endPoint x: 1373, endPoint y: 128, distance: 12.1
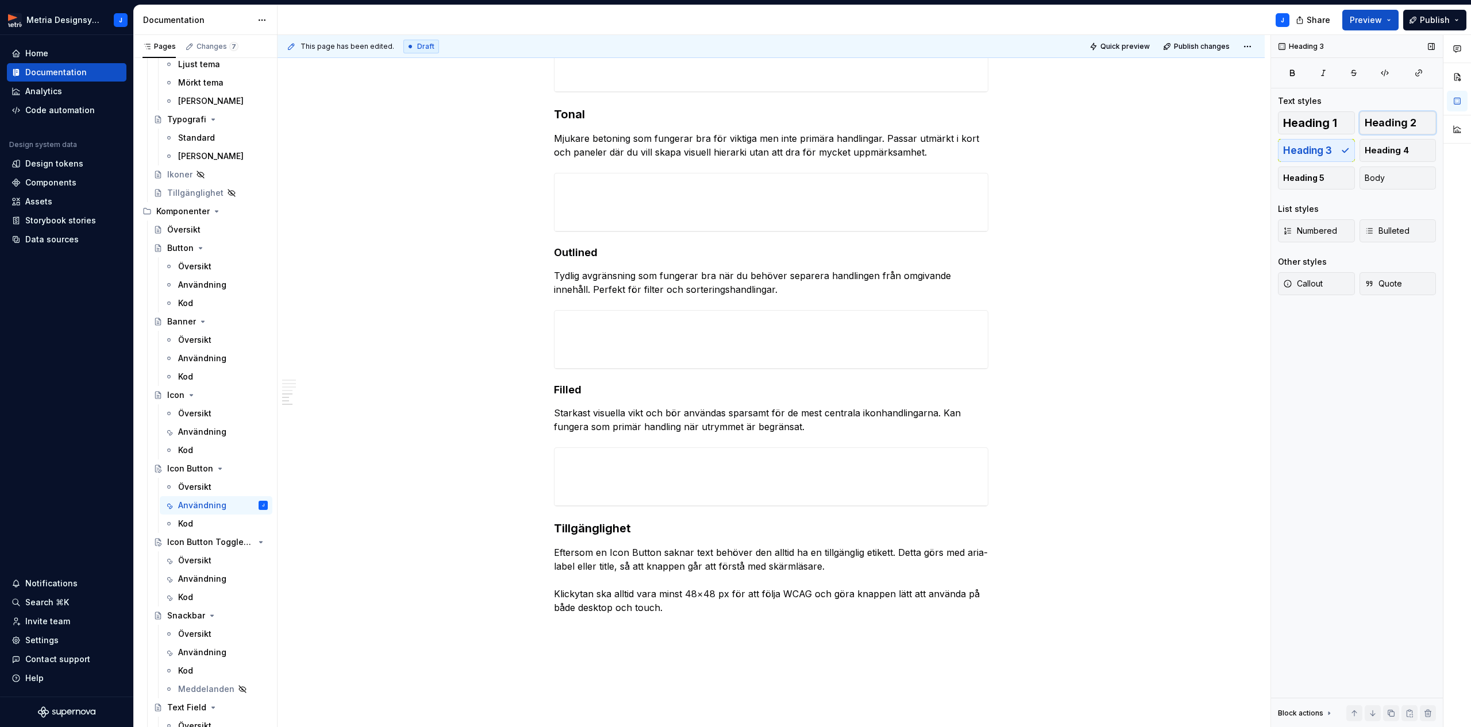
click at [1385, 126] on span "Heading 2" at bounding box center [1390, 122] width 52 height 11
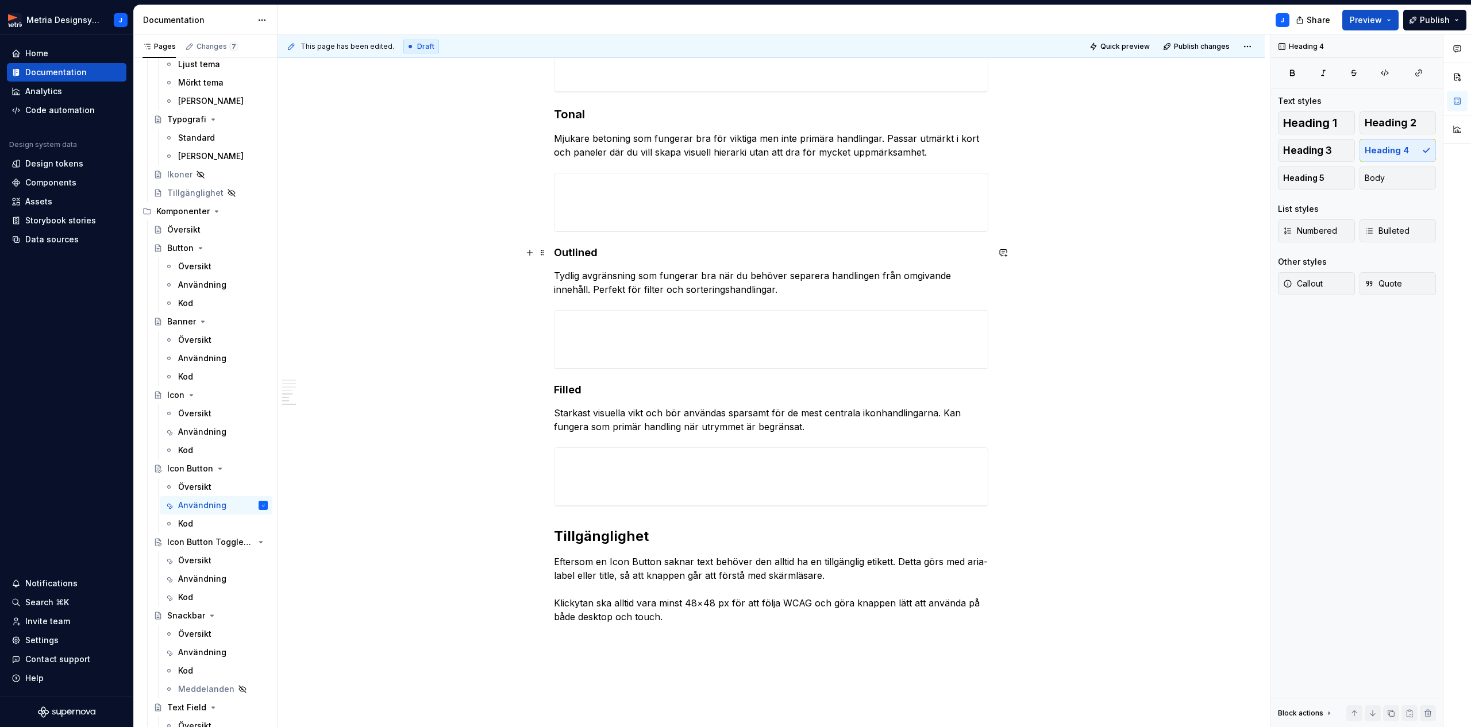
click at [576, 256] on h4 "Outlined" at bounding box center [771, 253] width 434 height 14
click at [1318, 151] on span "Heading 3" at bounding box center [1307, 150] width 49 height 11
click at [568, 118] on h3 "Tonal" at bounding box center [771, 114] width 434 height 16
click at [572, 395] on h4 "Filled" at bounding box center [771, 392] width 434 height 14
click at [1336, 145] on button "Heading 3" at bounding box center [1316, 150] width 77 height 23
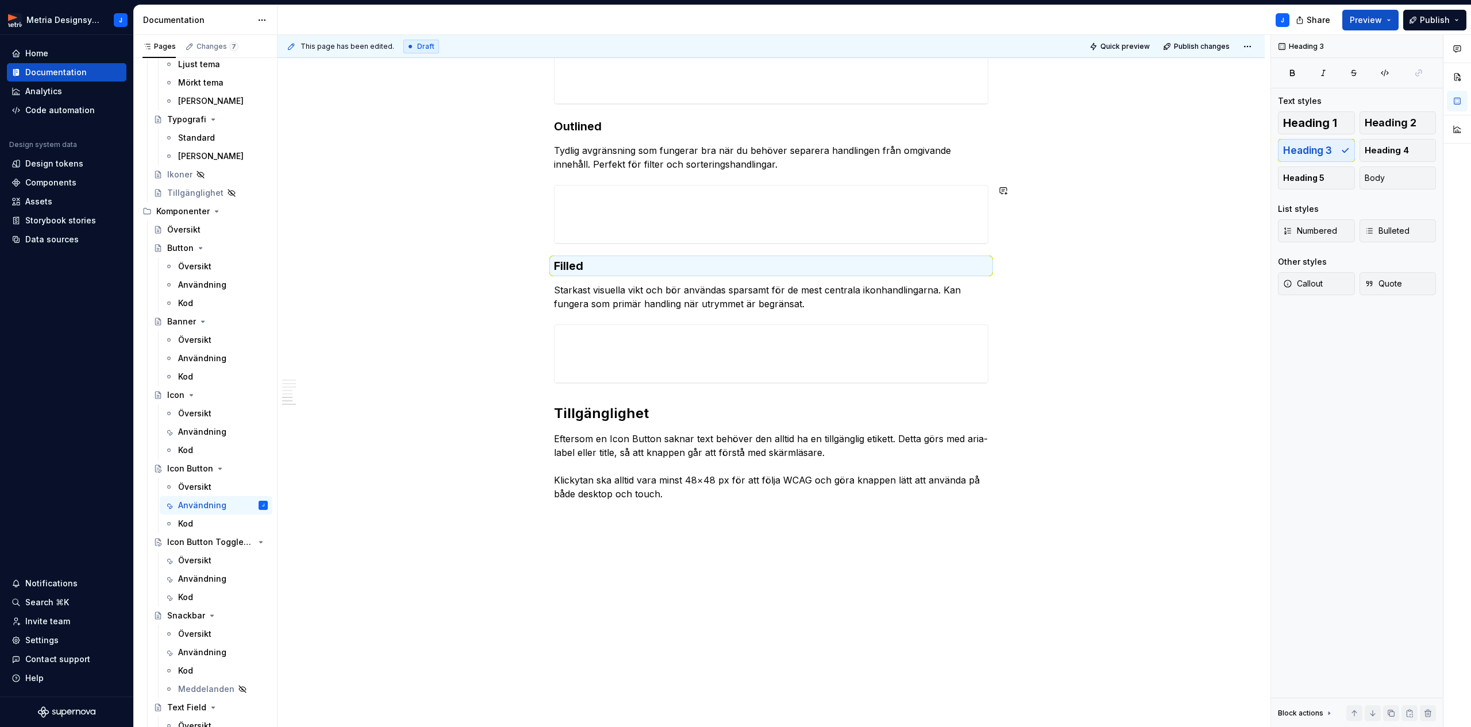
scroll to position [738, 0]
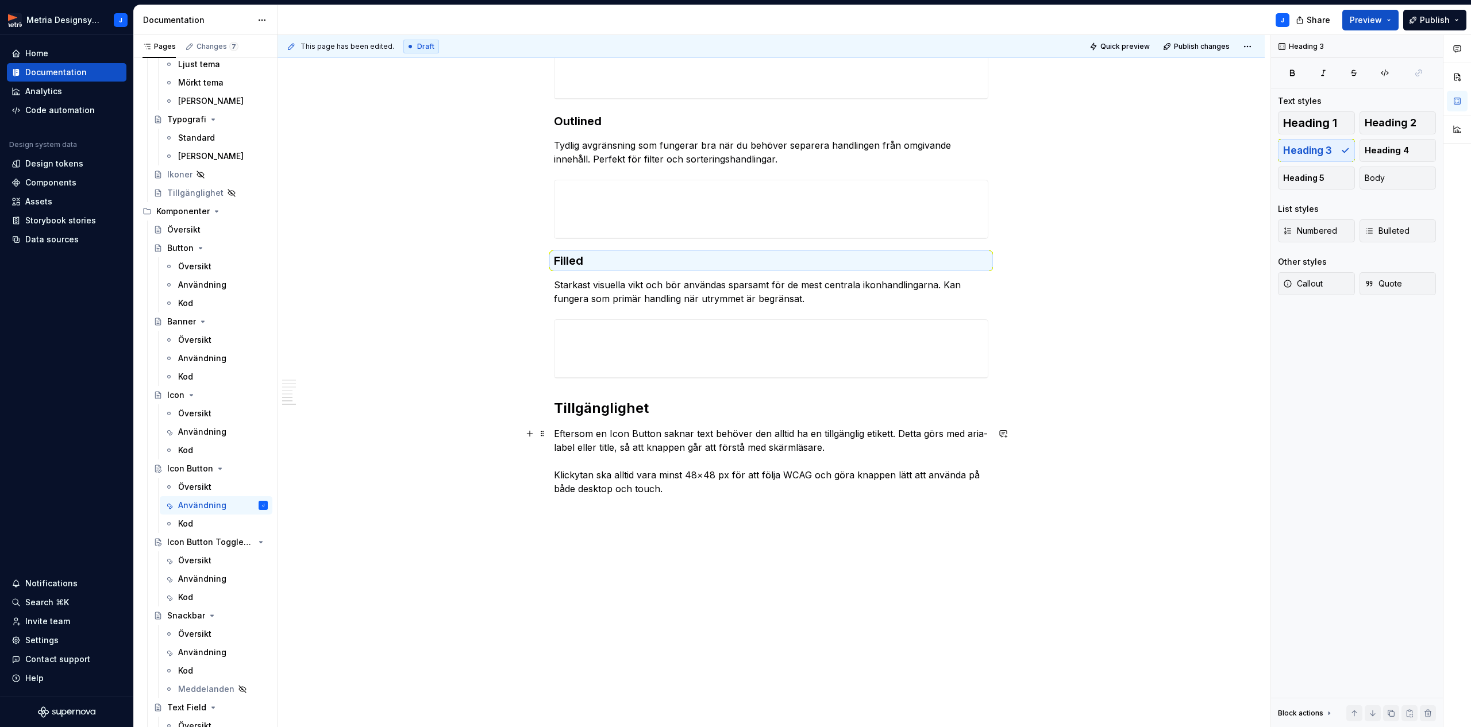
click at [900, 434] on p "Eftersom en Icon Button saknar text behöver den alltid ha en tillgänglig etiket…" at bounding box center [771, 461] width 434 height 69
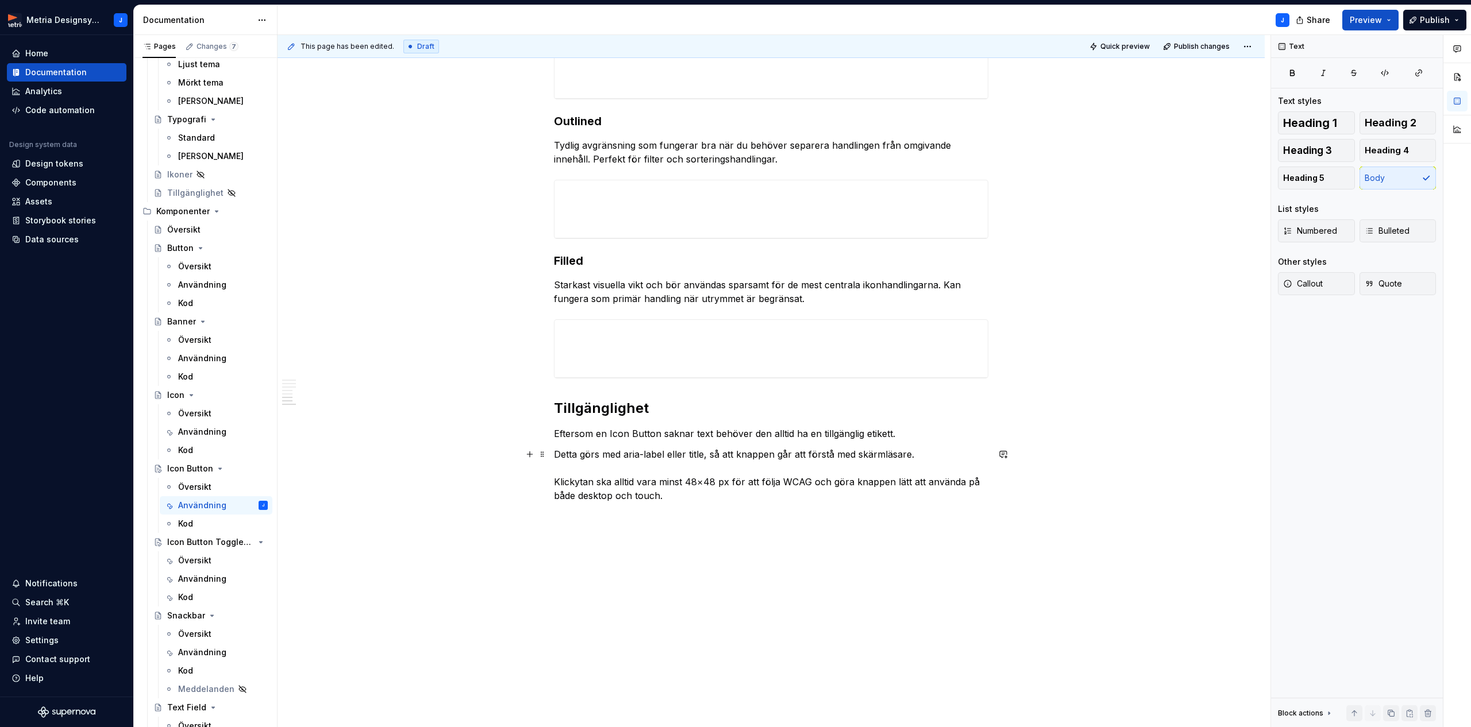
click at [770, 484] on p "Detta görs med aria-label eller title, så att knappen går att förstå med skärml…" at bounding box center [771, 475] width 434 height 55
click at [847, 481] on p "Detta görs med aria-label eller title, så att knappen går att förstå med skärml…" at bounding box center [771, 475] width 434 height 55
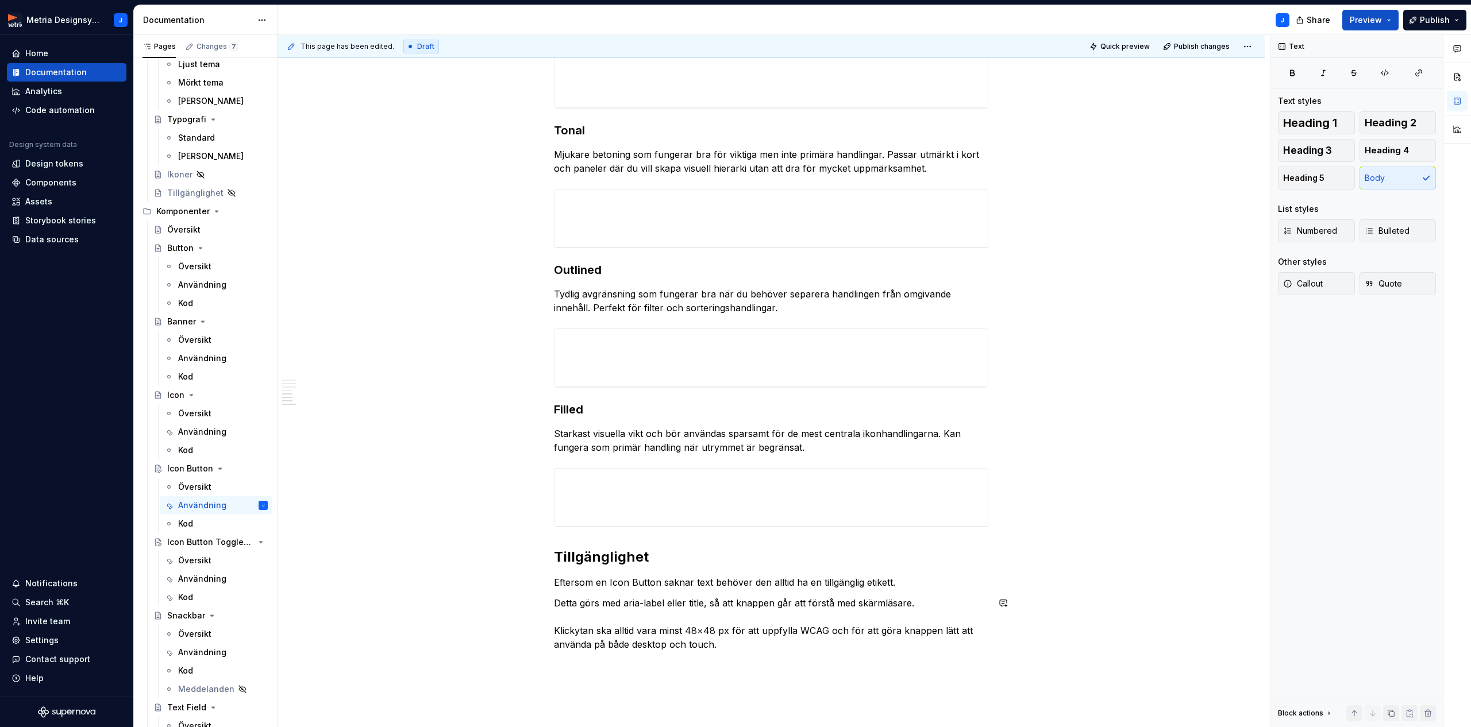
scroll to position [582, 0]
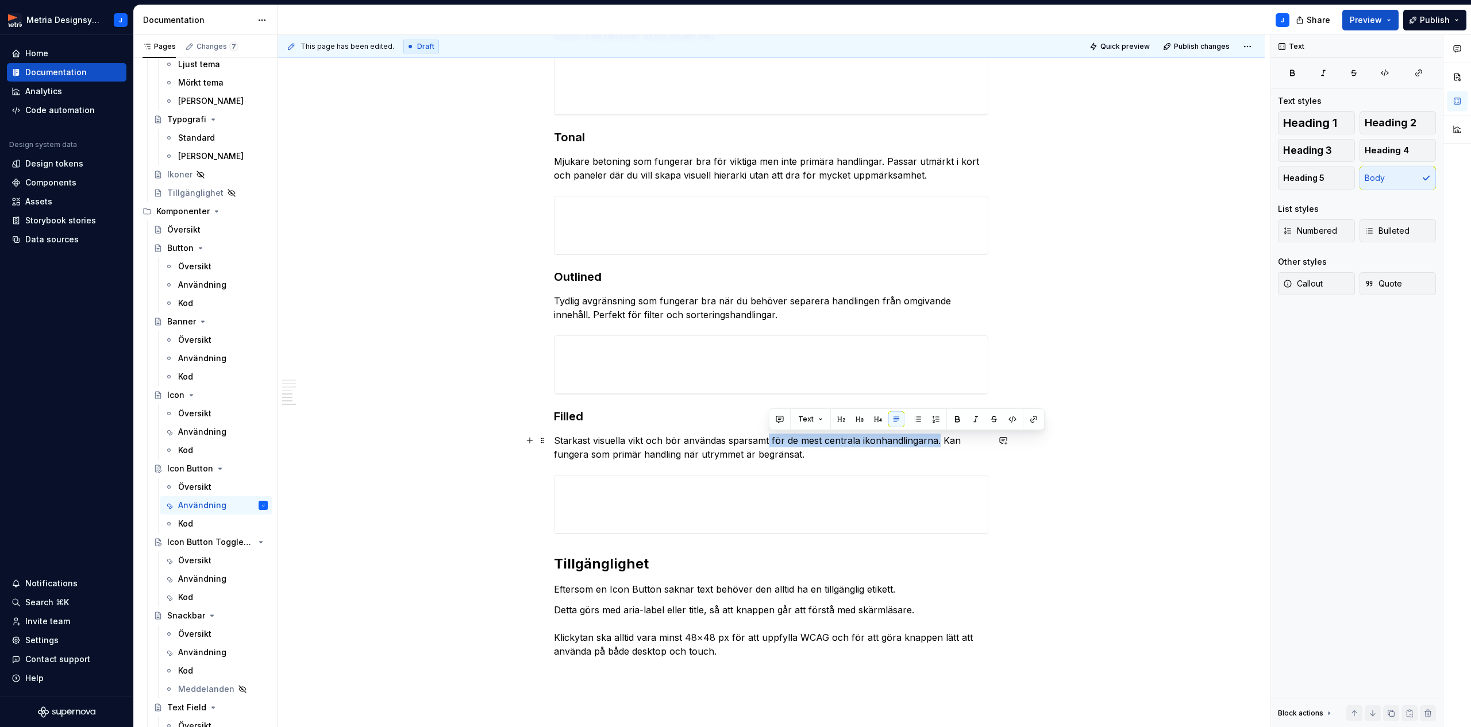
drag, startPoint x: 789, startPoint y: 439, endPoint x: 939, endPoint y: 438, distance: 149.9
click at [939, 438] on p "Starkast visuella vikt och bör användas sparsamt för de mest centrala ikonhandl…" at bounding box center [771, 448] width 434 height 28
copy p "för de mest centrala ikonhandlingarna."
drag, startPoint x: 558, startPoint y: 442, endPoint x: 808, endPoint y: 451, distance: 250.6
click at [808, 451] on p "Starkast visuella vikt och bör användas sparsamt för de mest centrala ikonhandl…" at bounding box center [771, 448] width 434 height 28
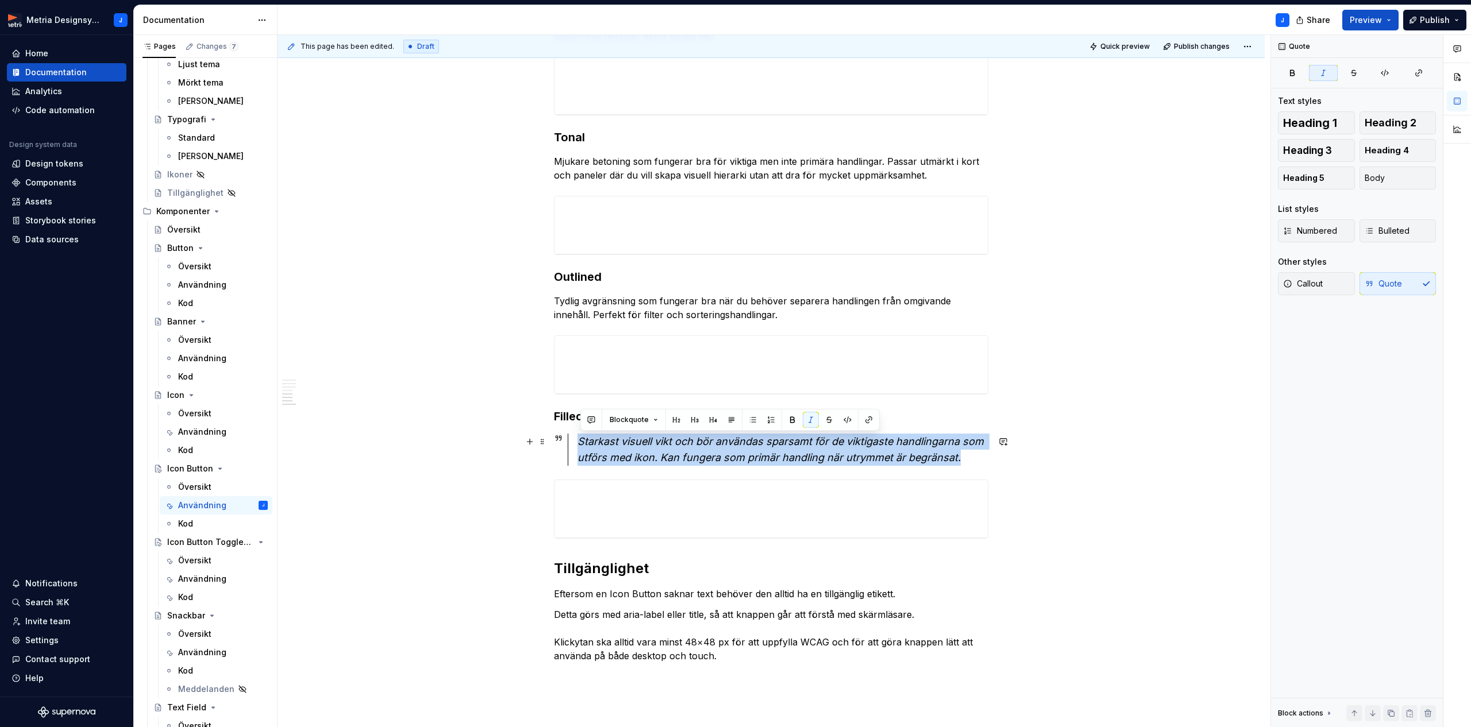
drag, startPoint x: 607, startPoint y: 439, endPoint x: 973, endPoint y: 462, distance: 367.2
click at [975, 462] on div "Starkast visuell vikt och bör användas sparsamt för de viktigaste handlingarna …" at bounding box center [771, 450] width 434 height 32
click at [809, 425] on button "button" at bounding box center [811, 420] width 16 height 16
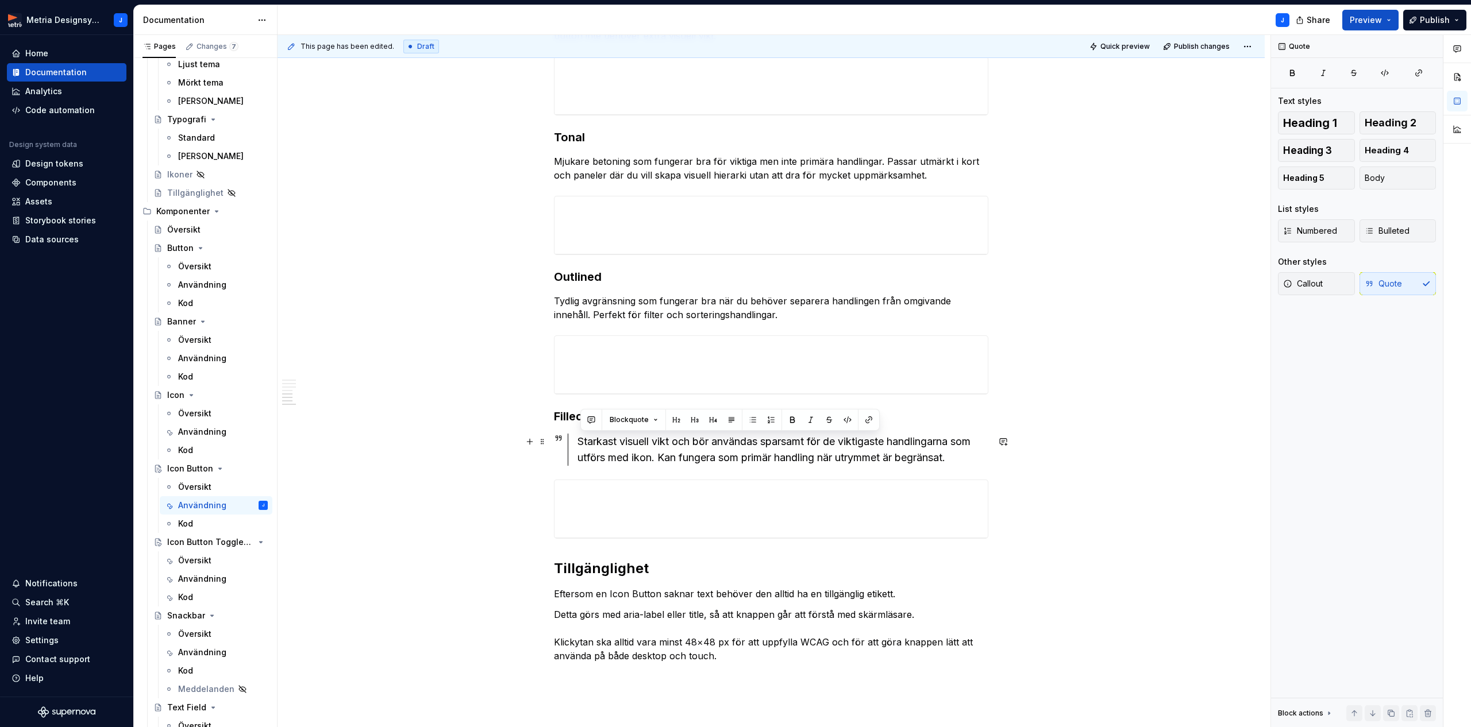
drag, startPoint x: 579, startPoint y: 444, endPoint x: 597, endPoint y: 444, distance: 17.8
click at [580, 445] on div "Starkast visuell vikt och bör användas sparsamt för de viktigaste handlingarna …" at bounding box center [778, 450] width 421 height 32
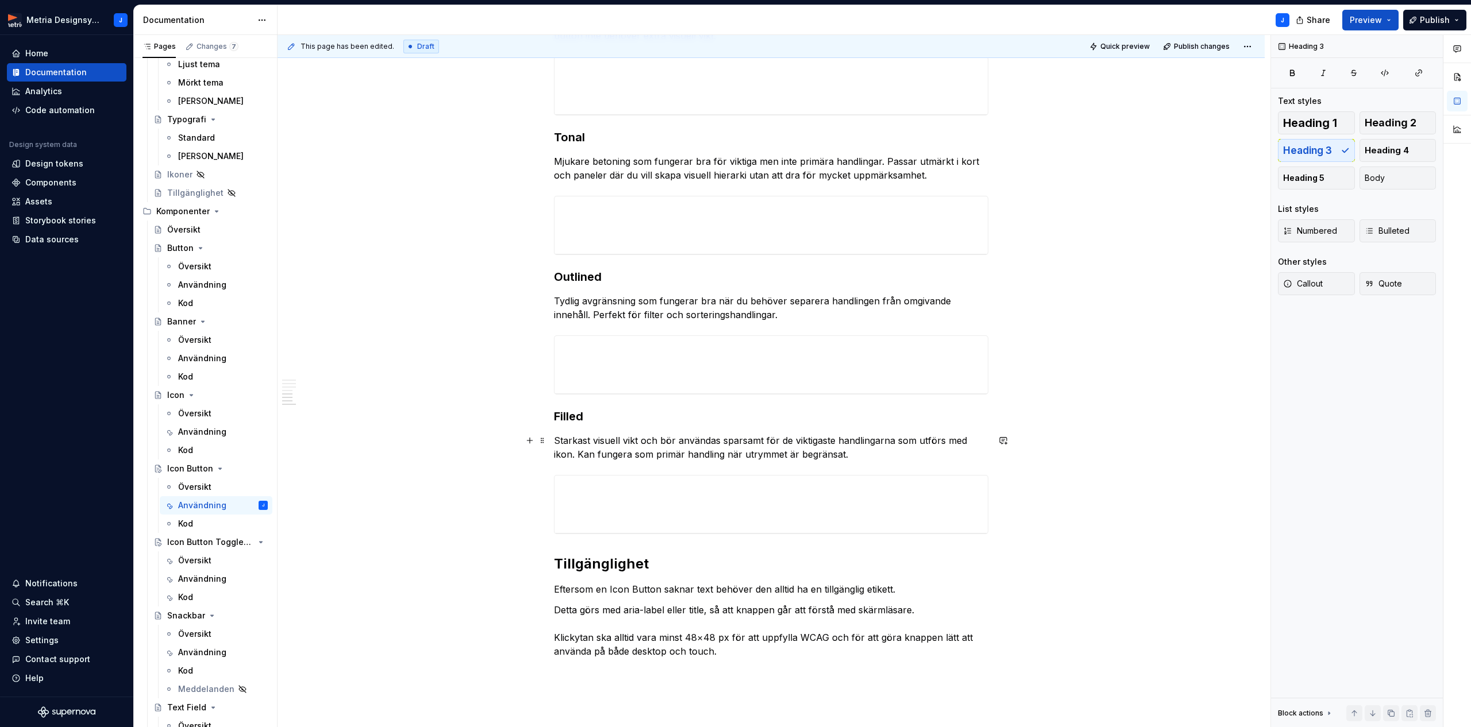
drag, startPoint x: 622, startPoint y: 441, endPoint x: 651, endPoint y: 445, distance: 29.5
click at [622, 441] on p "Starkast visuell vikt och bör användas sparsamt för de viktigaste handlingarna …" at bounding box center [771, 448] width 434 height 28
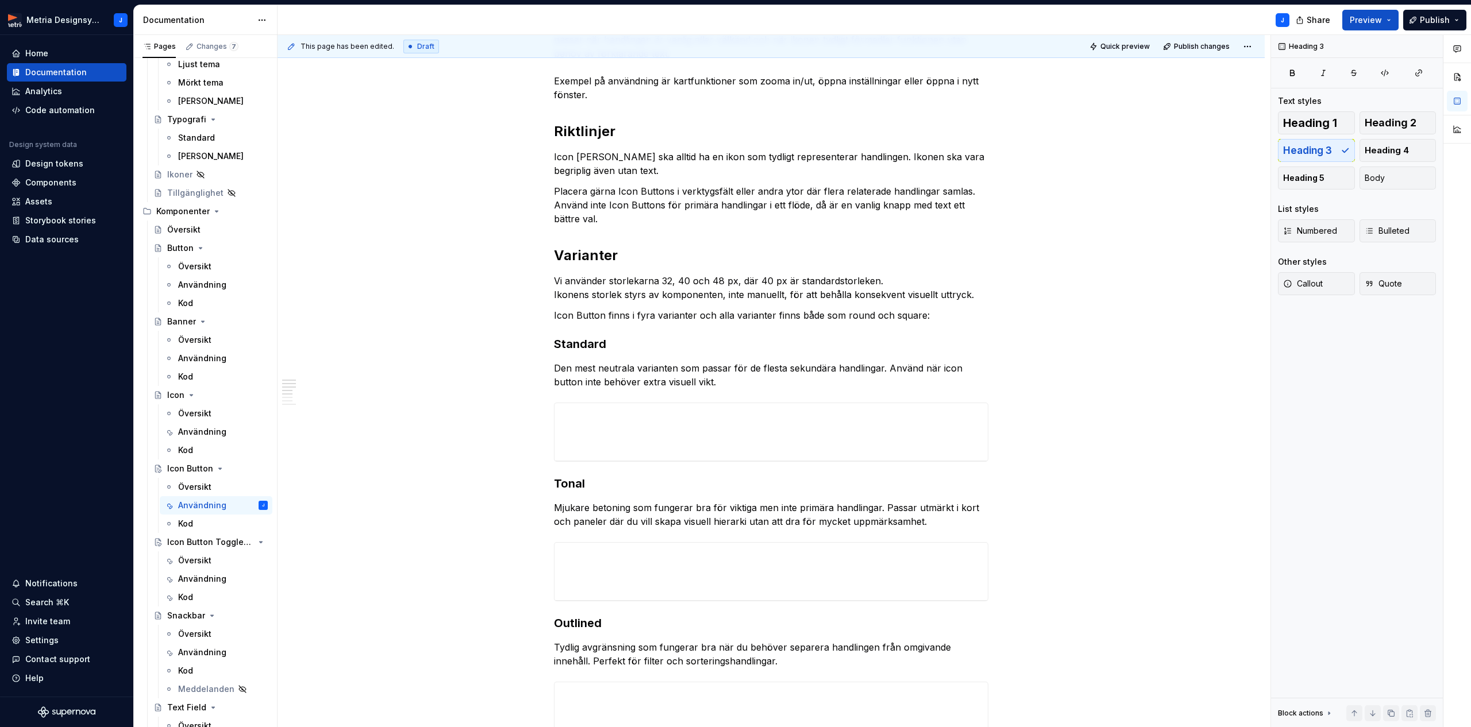
scroll to position [0, 0]
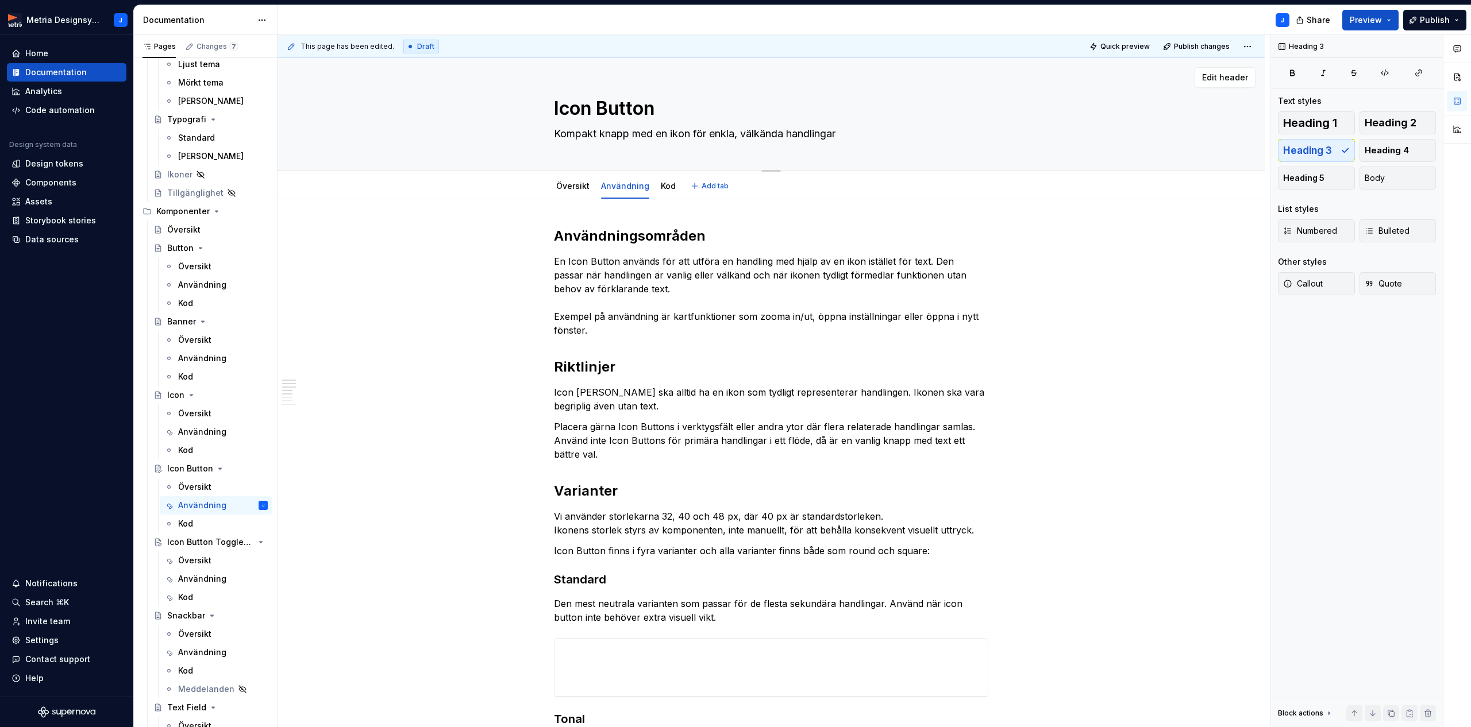
drag, startPoint x: 604, startPoint y: 134, endPoint x: 639, endPoint y: 138, distance: 35.3
click at [605, 136] on textarea "Kompakt knapp med en ikon för enkla, välkända handlingar" at bounding box center [769, 134] width 434 height 18
type textarea "*"
type textarea "knapp med en ikon för enkla, välkända handlingar"
type textarea "*"
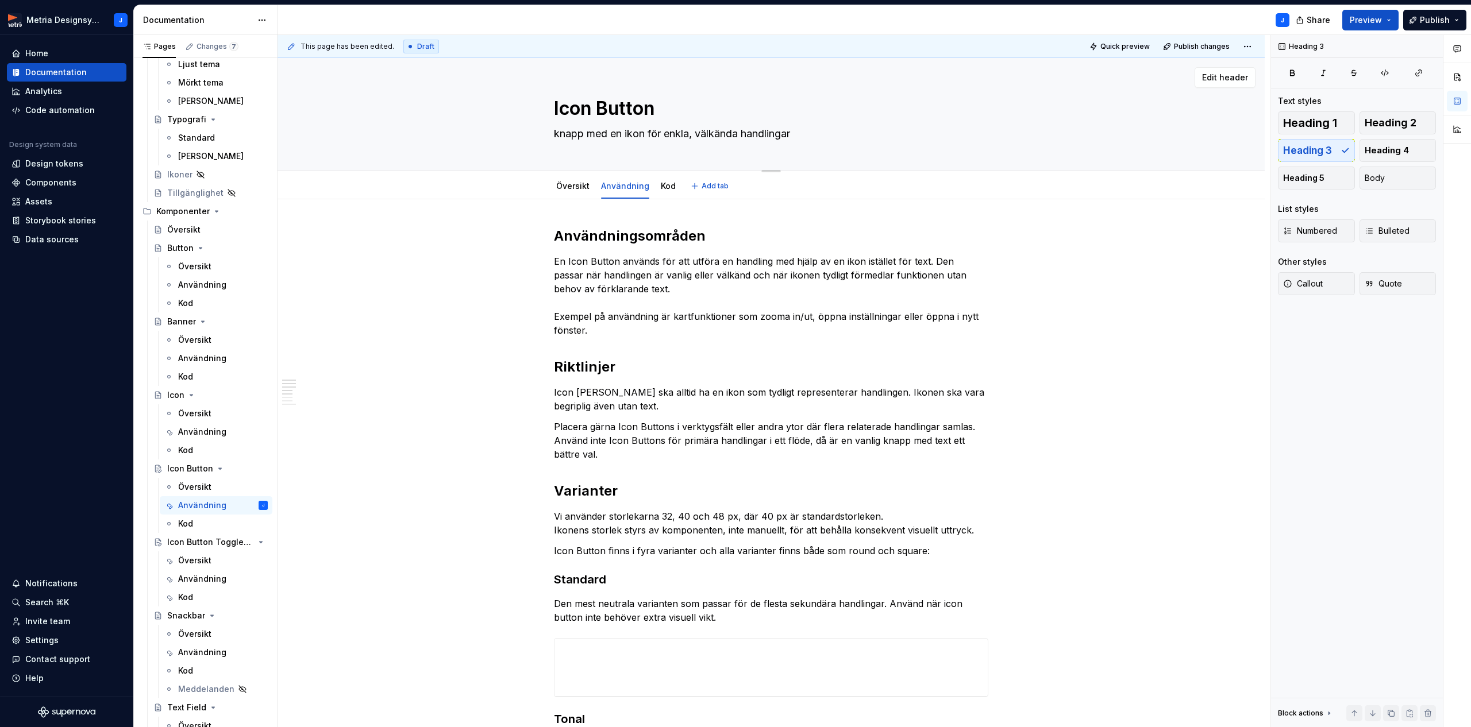
type textarea "napp med en ikon för enkla, välkända handlingar"
type textarea "*"
type textarea "Knapp med en ikon för enkla, välkända handlingar"
click at [627, 134] on textarea "Knapp med en ikon för enkla, välkända handlingar" at bounding box center [769, 134] width 434 height 18
type textarea "*"
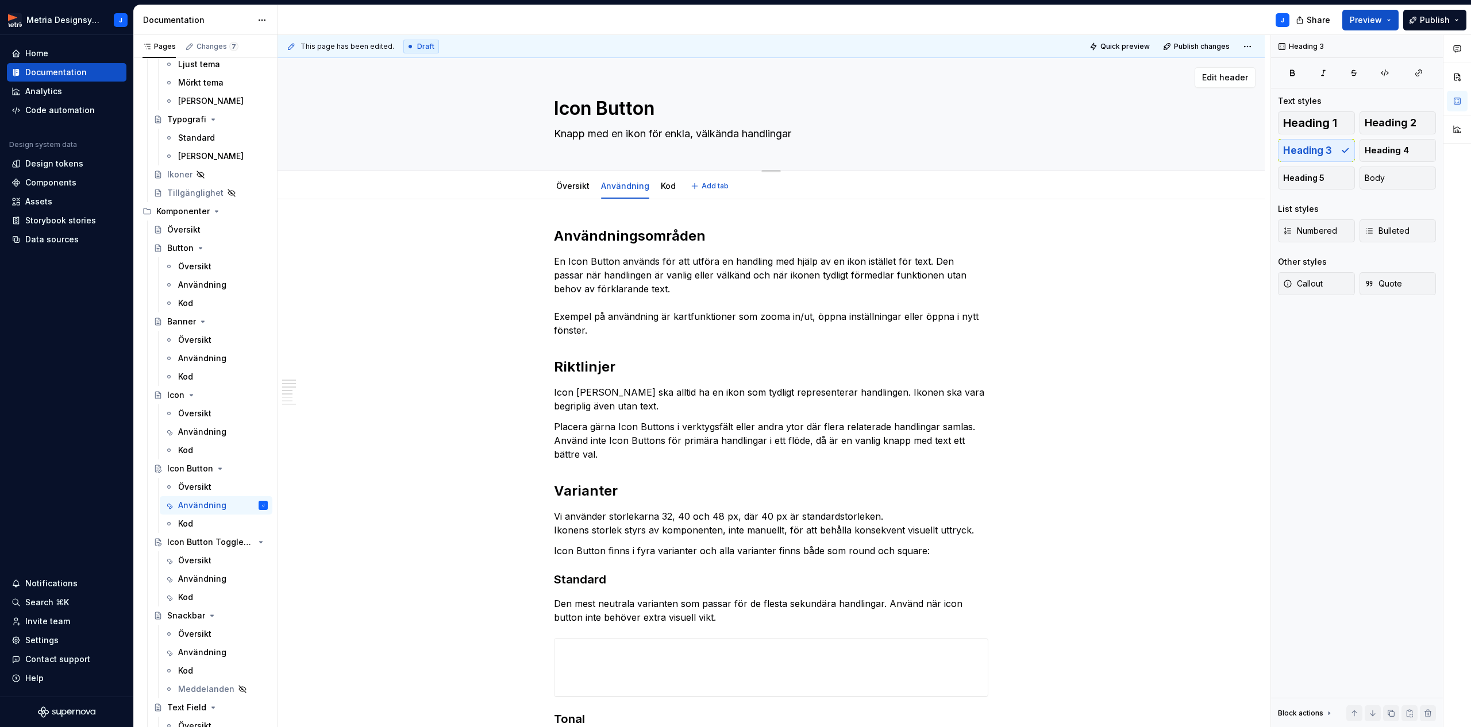
type textarea "Knapp med e ikon för enkla, välkända handlingar"
type textarea "*"
type textarea "Knapp med ikon för enkla, välkända handlingar"
type textarea "*"
type textarea "Knapp med ikon för enkla, välkända handlingar"
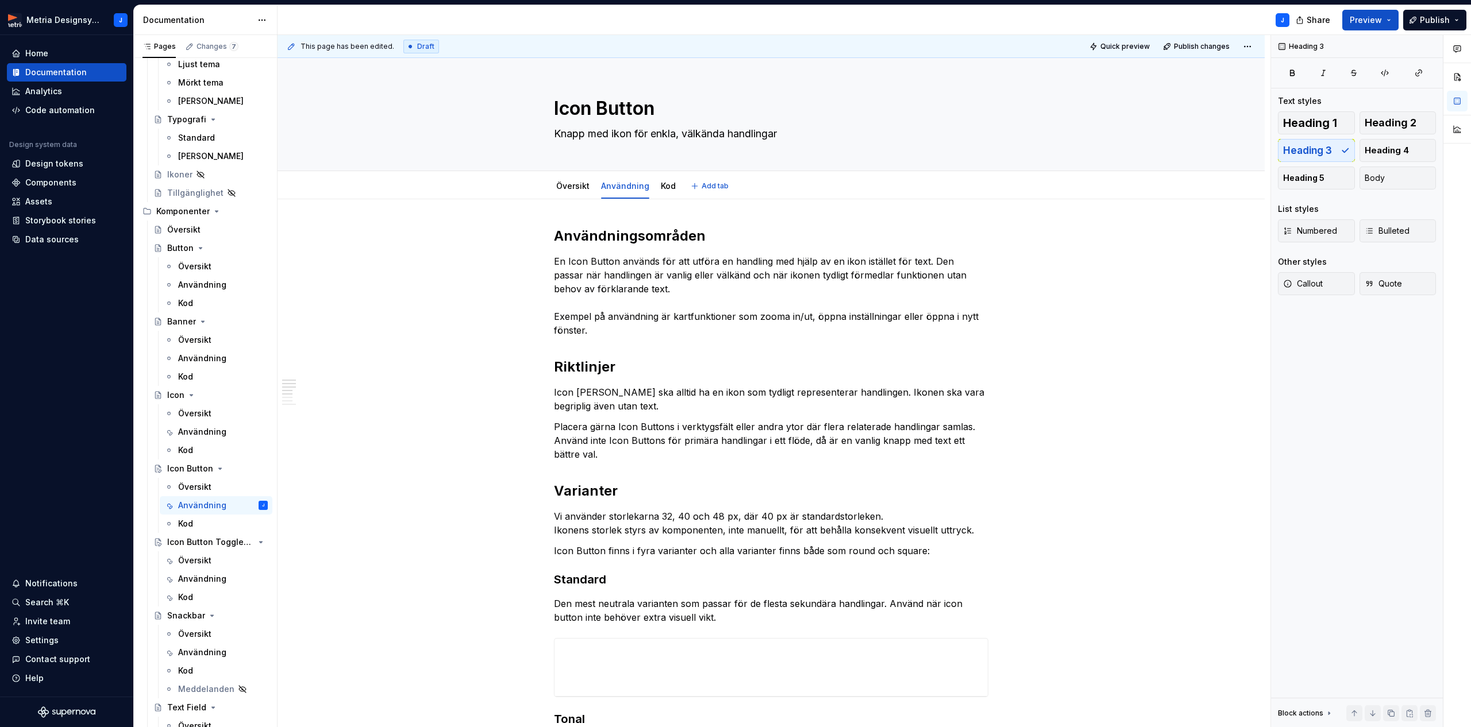
type textarea "*"
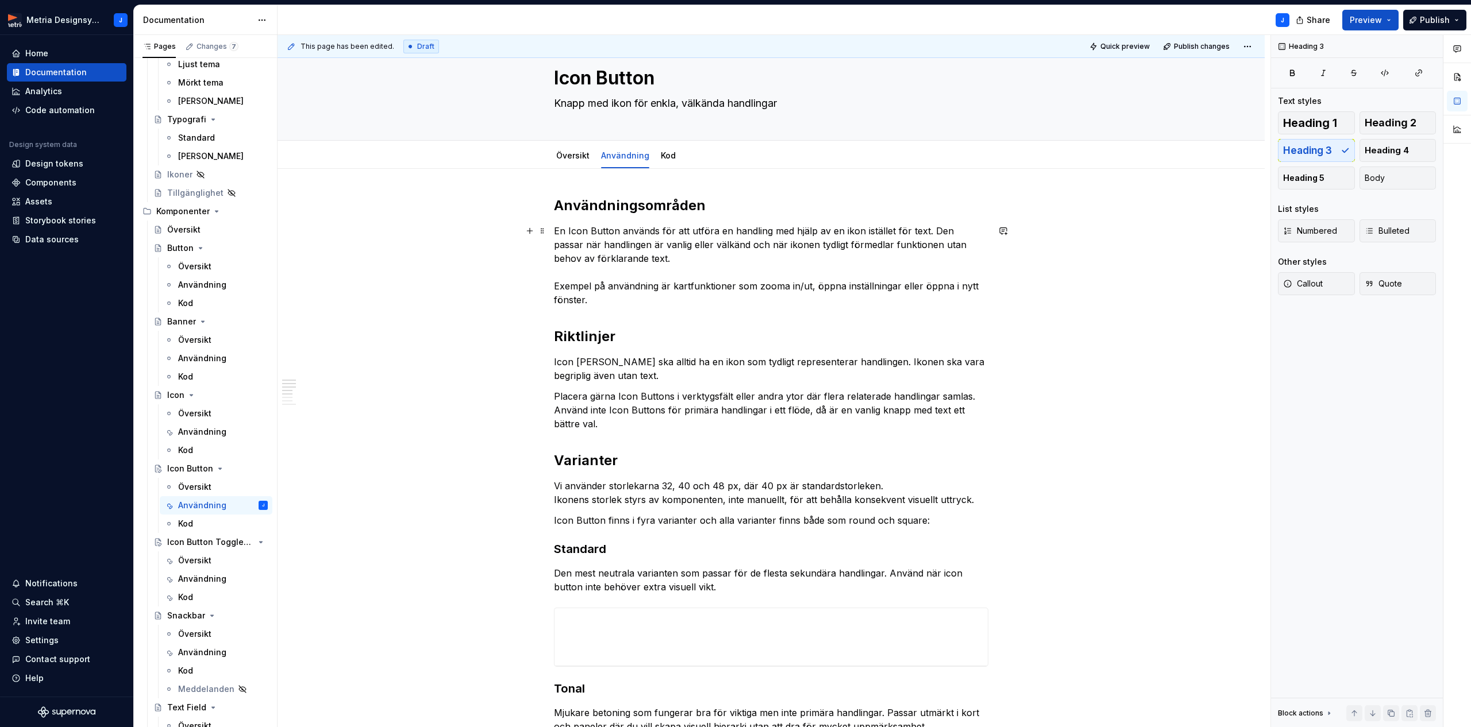
scroll to position [55, 0]
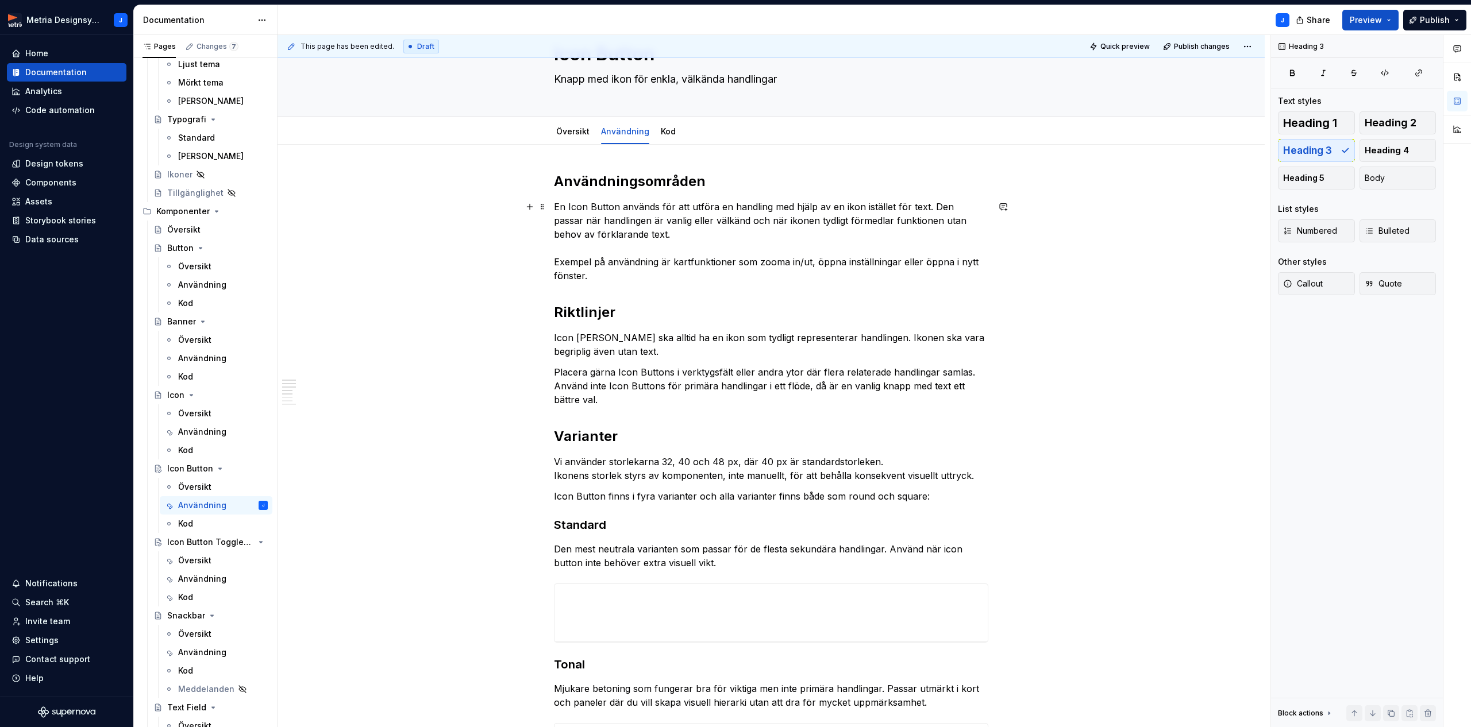
type textarea "Knapp med ikon för enkla, välkända handlingar"
click at [931, 207] on p "En Icon Button används för att utföra en handling med hjälp av en ikon istället…" at bounding box center [771, 241] width 434 height 83
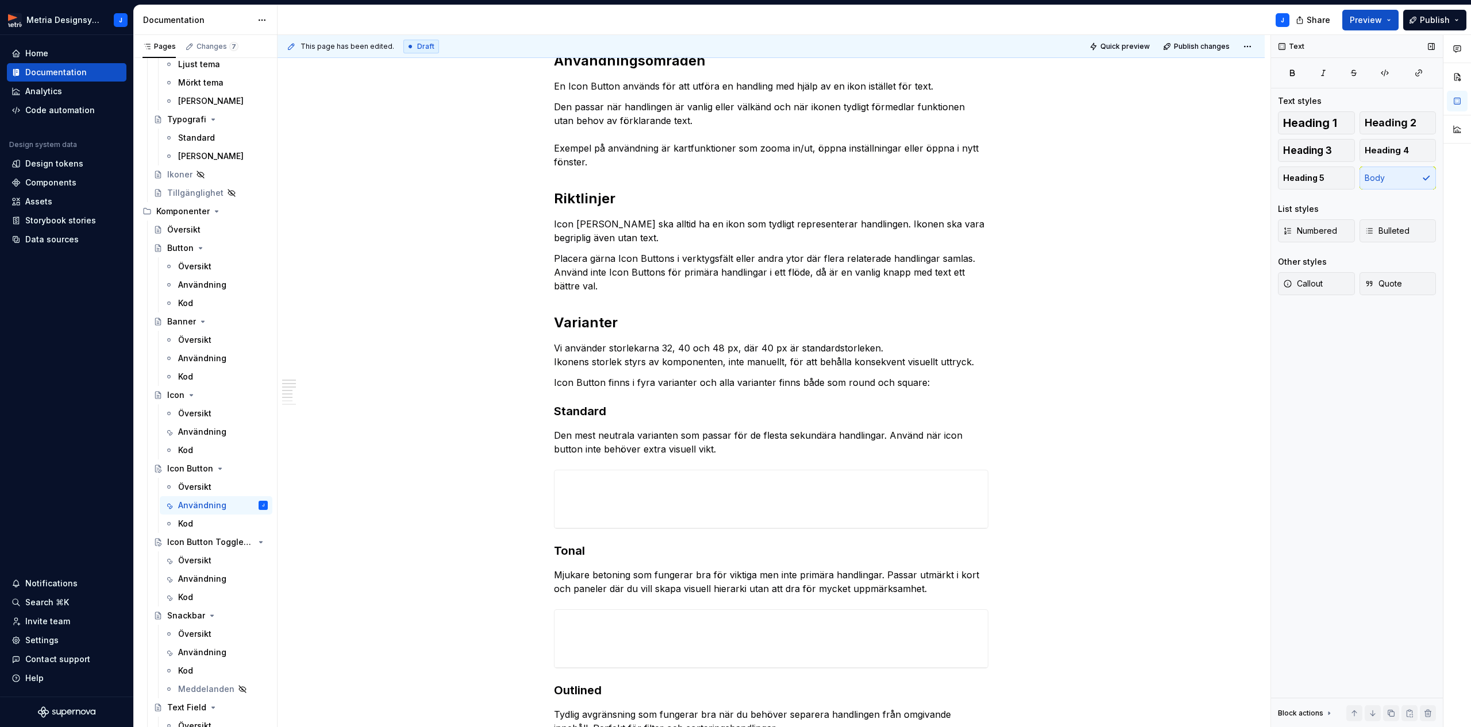
scroll to position [176, 0]
drag, startPoint x: 556, startPoint y: 223, endPoint x: 568, endPoint y: 222, distance: 12.1
click at [556, 223] on div "Användningsområden En Icon Button används för att utföra en handling med hjälp …" at bounding box center [770, 663] width 987 height 1280
click at [620, 221] on p "En Icon [PERSON_NAME] ska alltid ha en ikon som tydligt representerar handlinge…" at bounding box center [771, 230] width 434 height 28
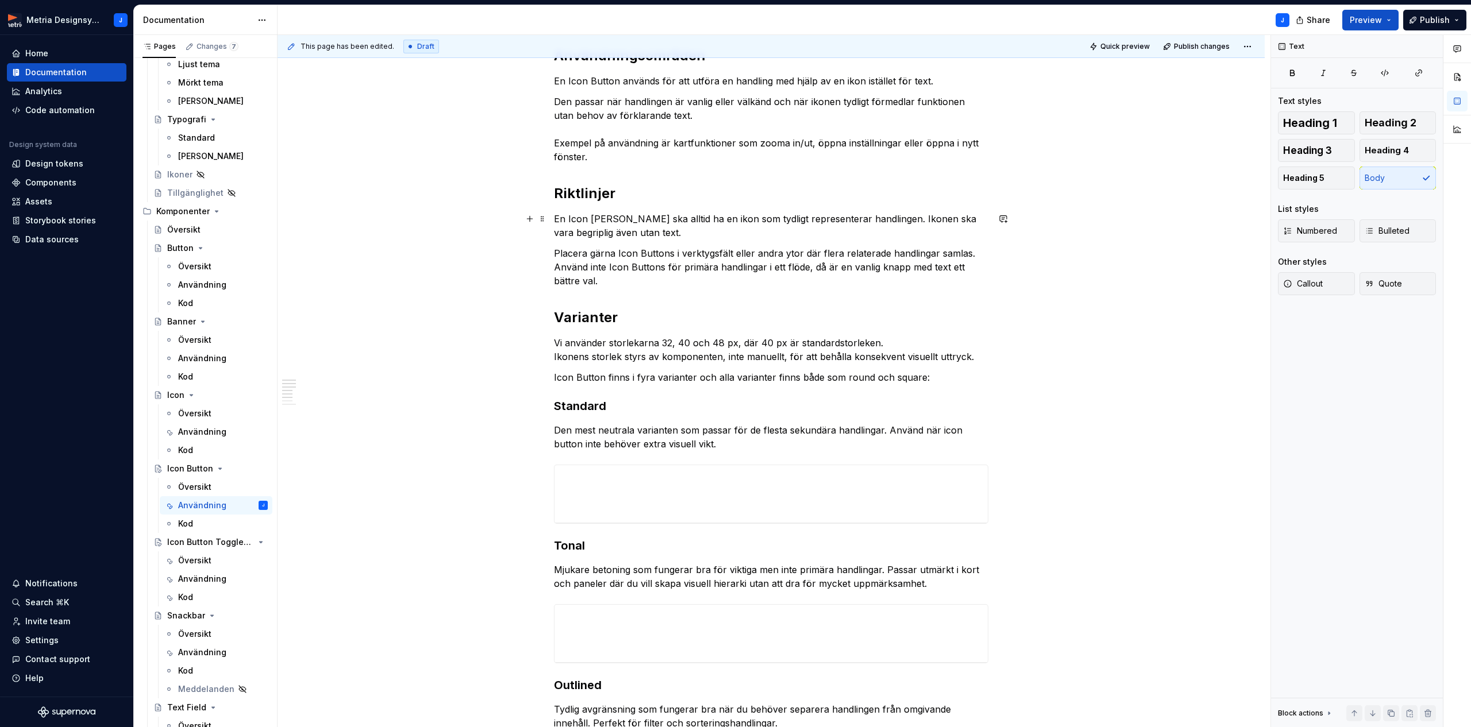
drag, startPoint x: 875, startPoint y: 217, endPoint x: 888, endPoint y: 218, distance: 13.2
click at [875, 218] on p "En Icon [PERSON_NAME] ska alltid ha en ikon som tydligt representerar handlinge…" at bounding box center [771, 226] width 434 height 28
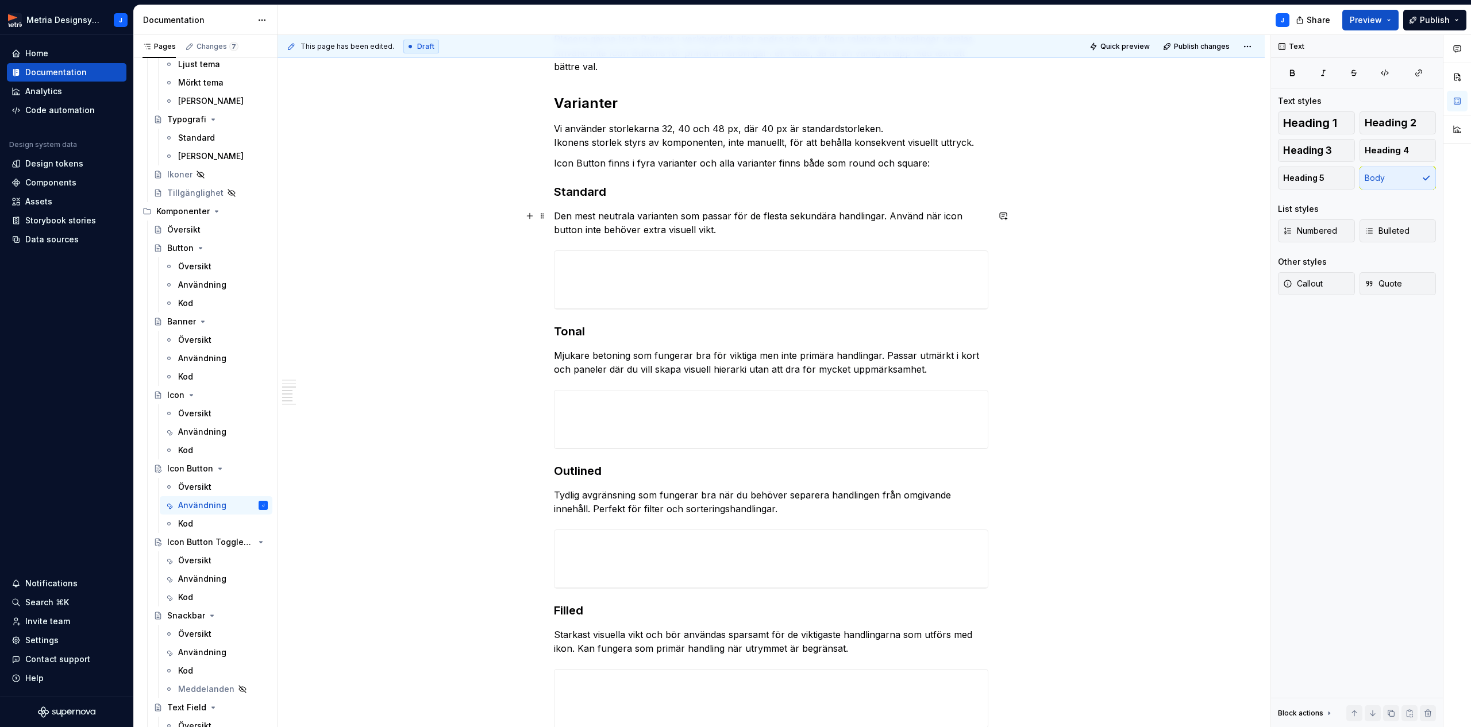
scroll to position [413, 0]
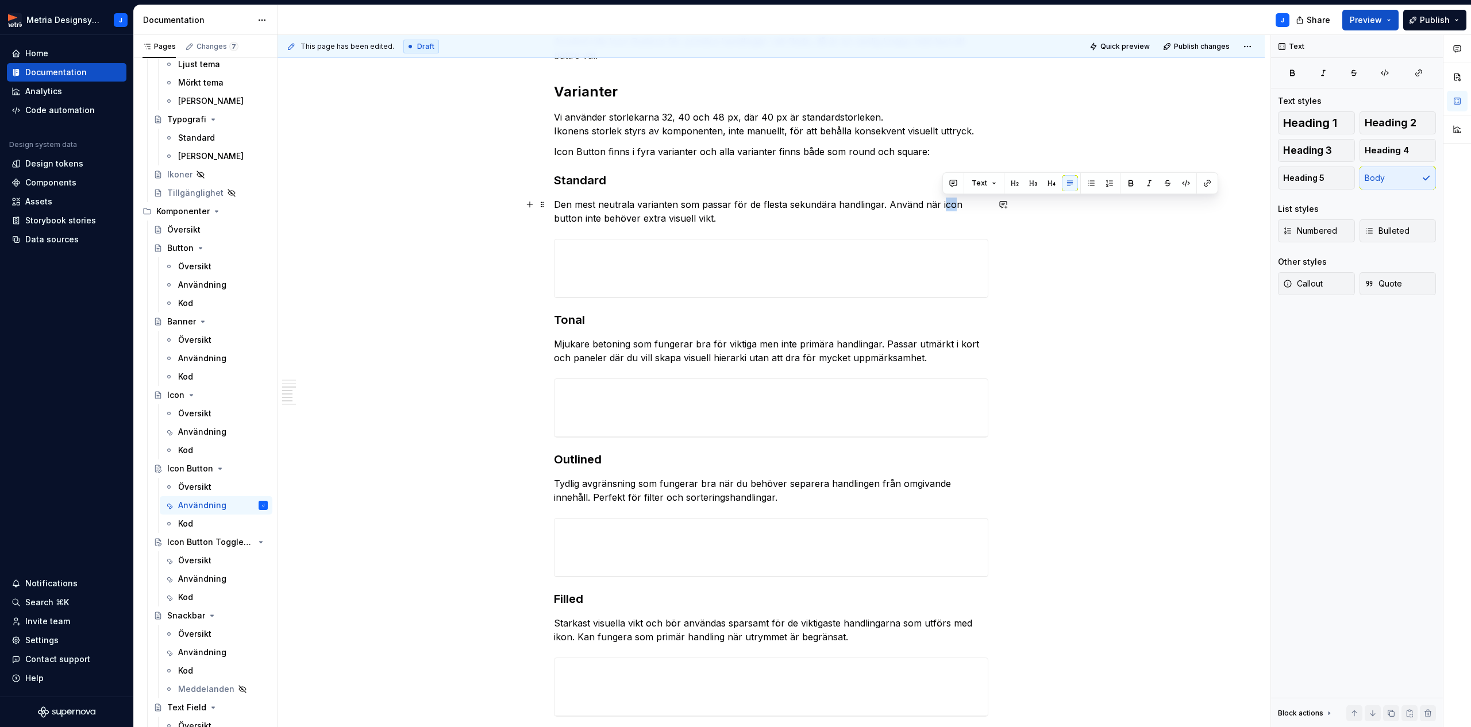
click at [951, 209] on p "Den mest neutrala varianten som passar för de flesta sekundära handlingar. Anvä…" at bounding box center [771, 212] width 434 height 28
drag, startPoint x: 940, startPoint y: 207, endPoint x: 584, endPoint y: 219, distance: 355.8
click at [584, 219] on p "Den mest neutrala varianten som passar för de flesta sekundära handlingar. Anvä…" at bounding box center [771, 212] width 434 height 28
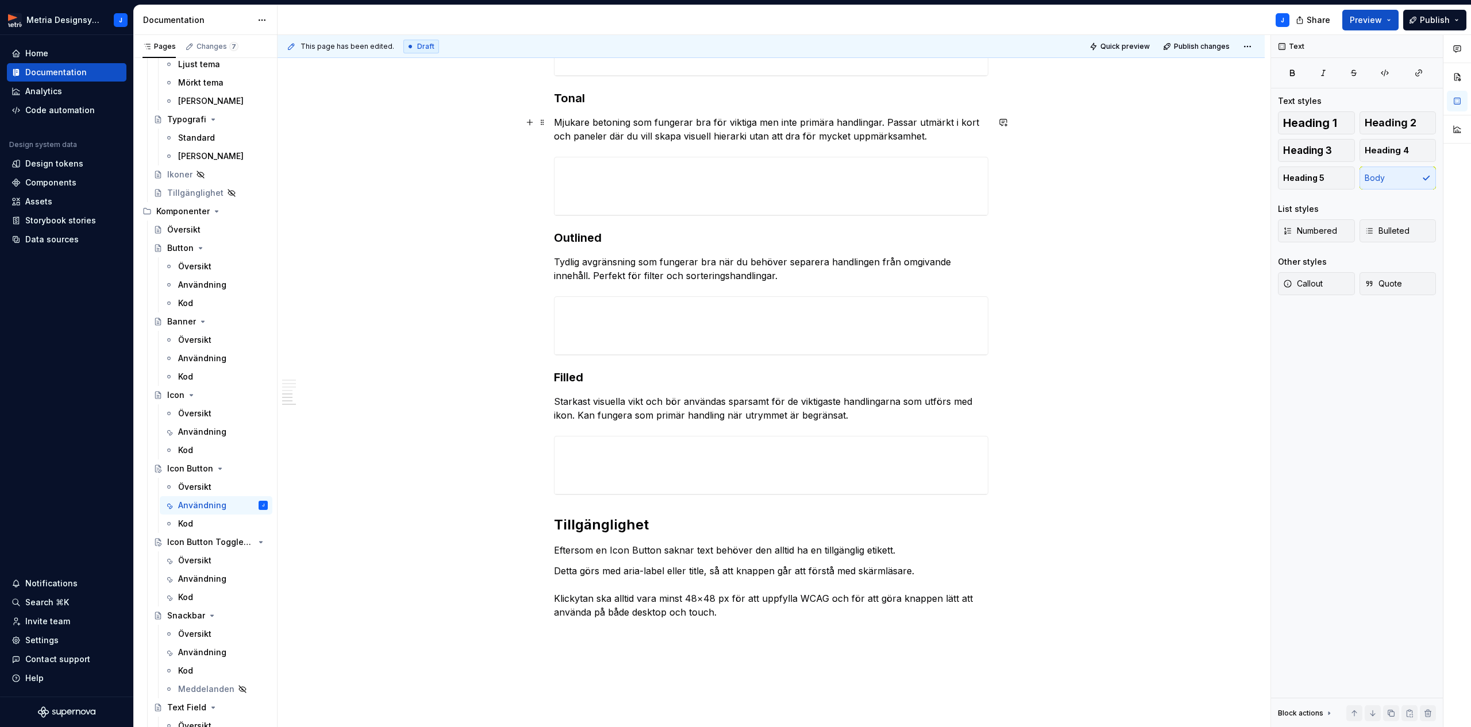
scroll to position [636, 0]
click at [885, 123] on p "Mjukare betoning som fungerar bra för viktiga men inte primära handlingar. Pass…" at bounding box center [771, 128] width 434 height 28
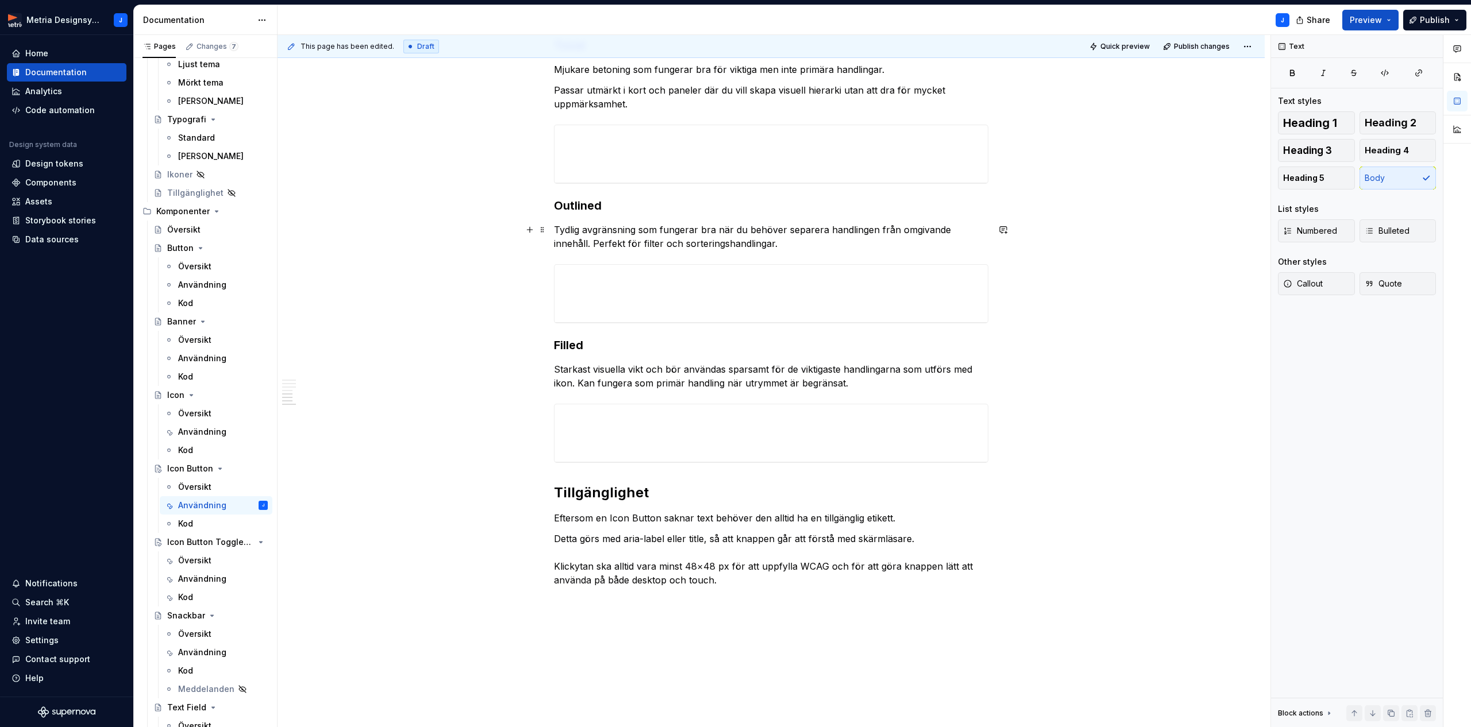
scroll to position [693, 0]
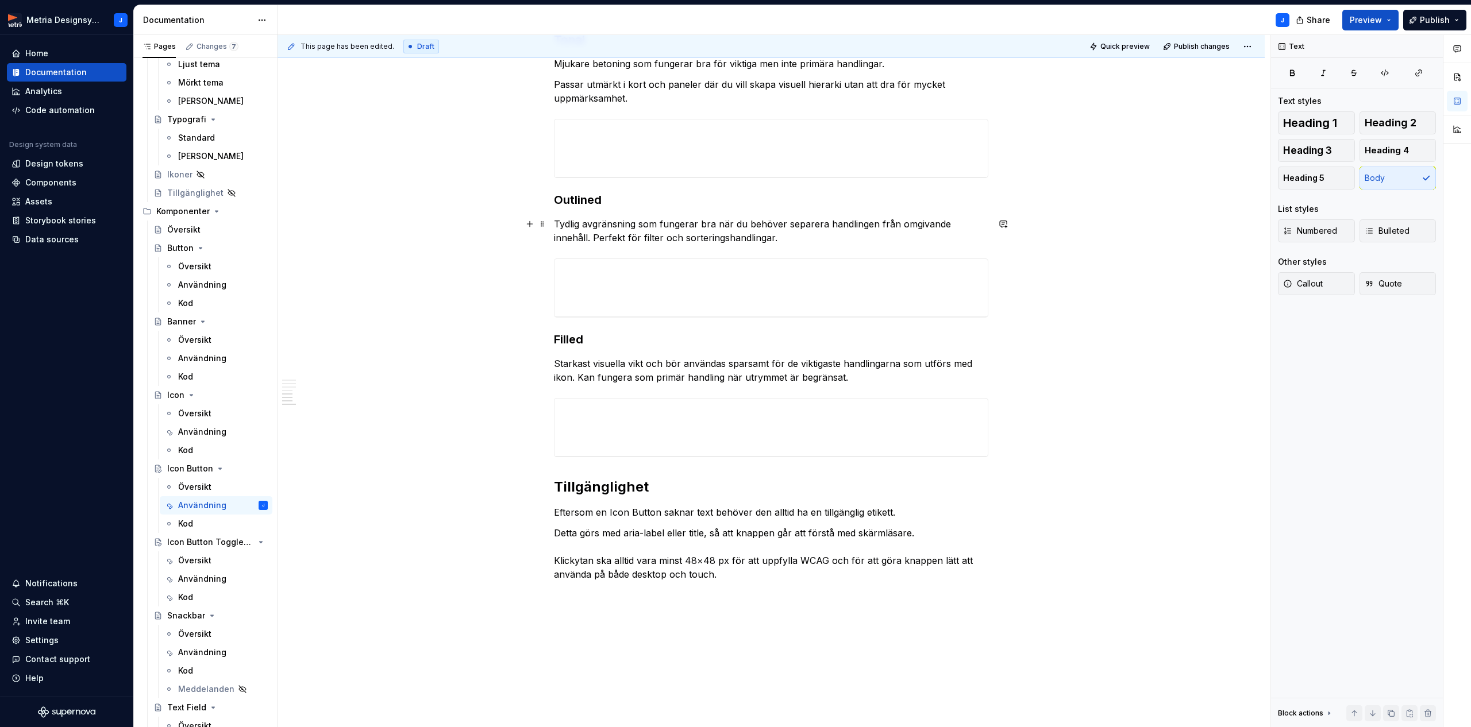
drag, startPoint x: 625, startPoint y: 241, endPoint x: 635, endPoint y: 242, distance: 9.8
click at [627, 242] on p "Tydlig avgränsning som fungerar bra när du behöver separera handlingen från omg…" at bounding box center [771, 231] width 434 height 28
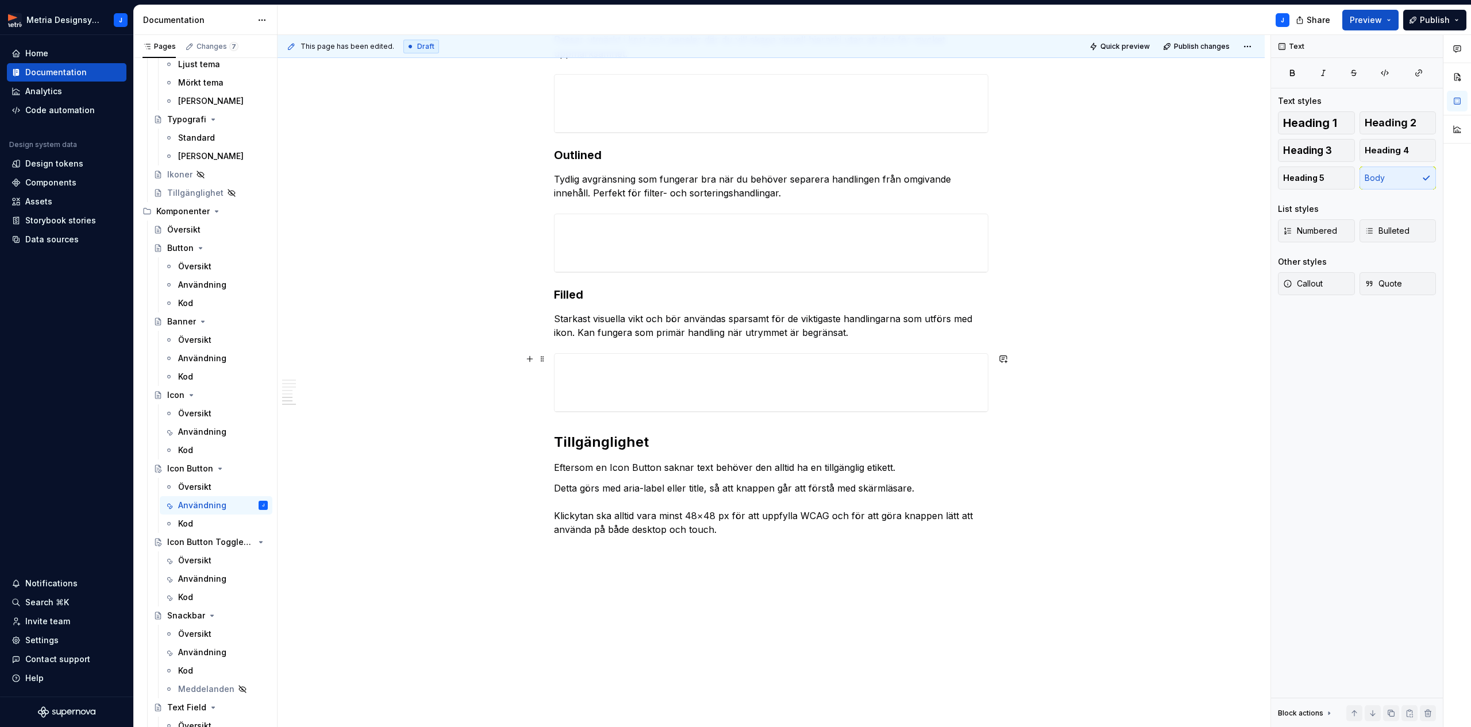
scroll to position [744, 0]
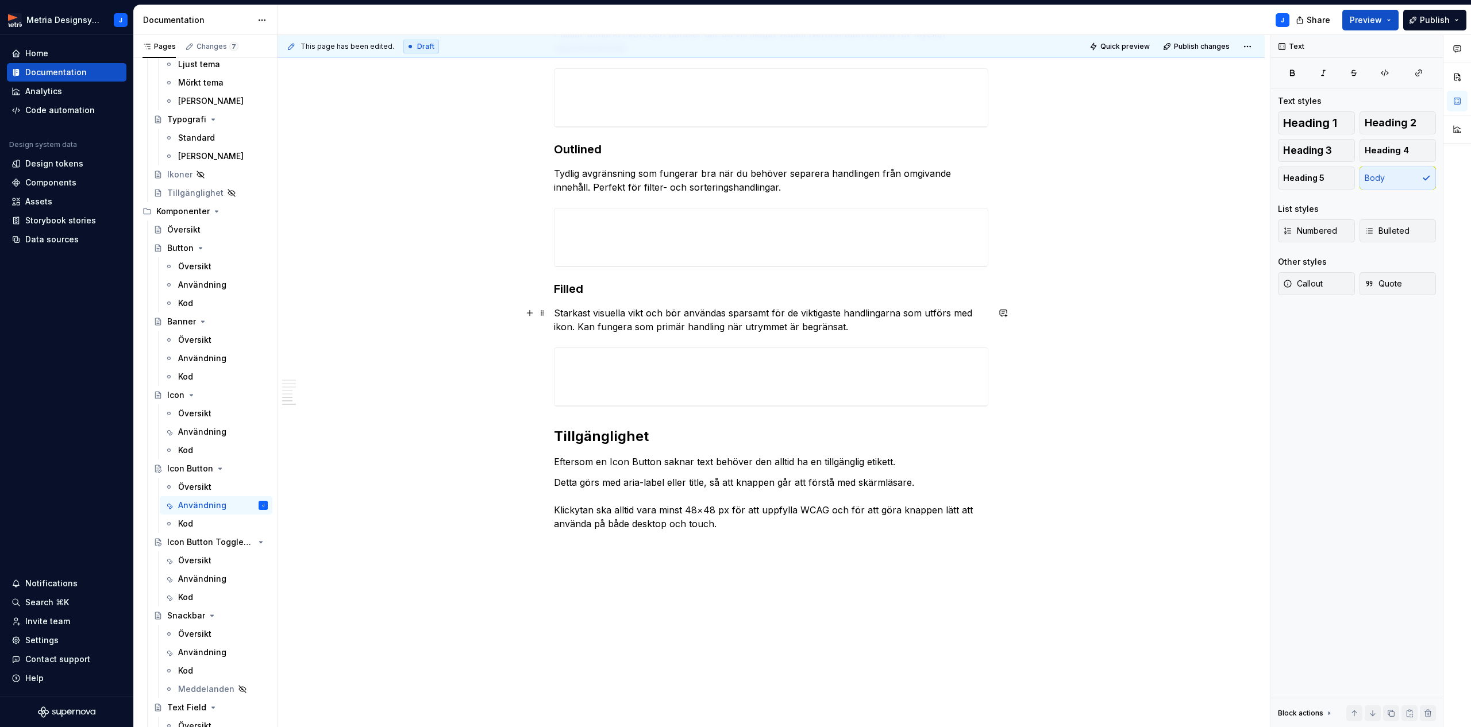
drag, startPoint x: 842, startPoint y: 314, endPoint x: 861, endPoint y: 315, distance: 19.0
click at [844, 314] on p "Starkast visuella vikt och bör användas sparsamt för de viktigaste handlingarna…" at bounding box center [771, 320] width 434 height 28
drag, startPoint x: 614, startPoint y: 325, endPoint x: 705, endPoint y: 322, distance: 91.4
click at [705, 322] on p "Starkast visuella vikt och bör användas sparsamt för de viktigaste visuellt rep…" at bounding box center [771, 320] width 434 height 28
click at [623, 327] on p "Starkast visuella vikt och bör användas sparsamt för de viktigaste visuellt rep…" at bounding box center [771, 320] width 434 height 28
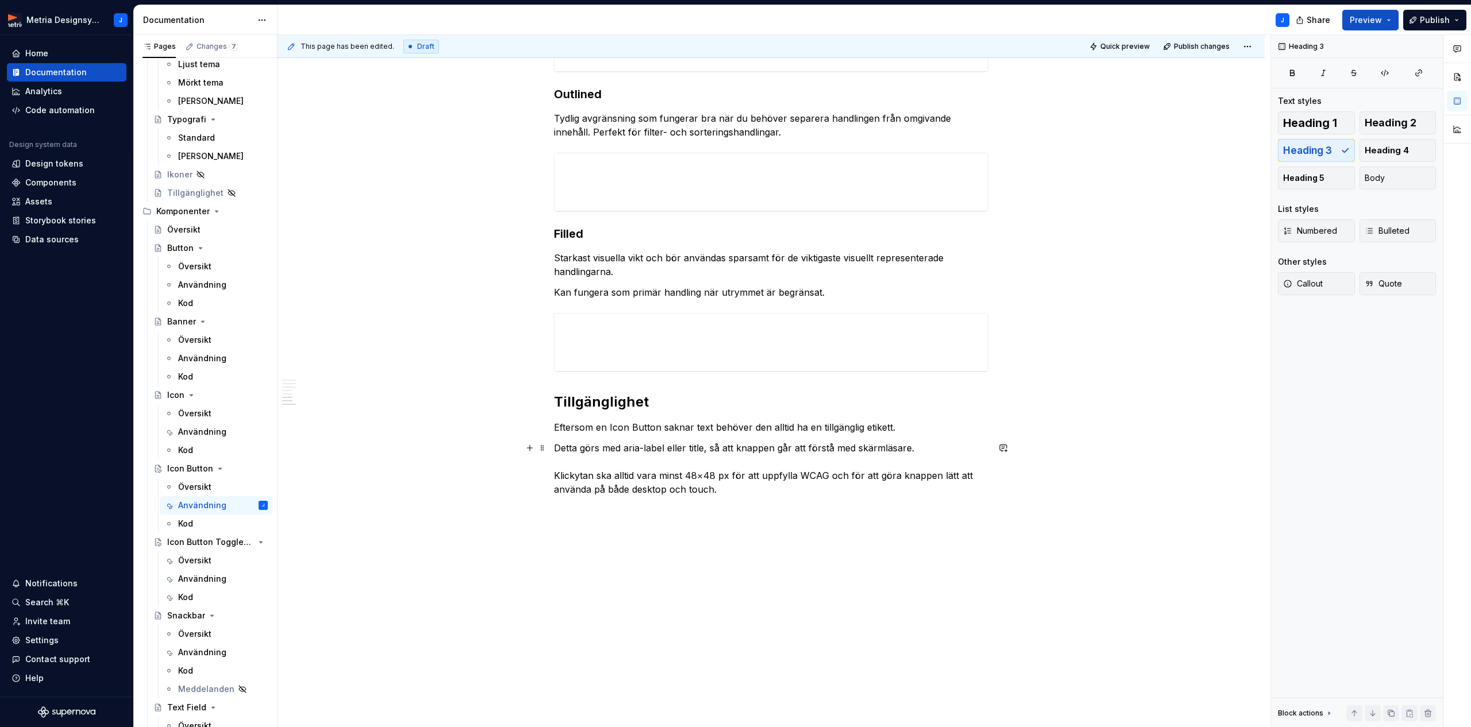
scroll to position [798, 0]
type textarea "*"
